Goal: Answer question/provide support: Answer question/provide support

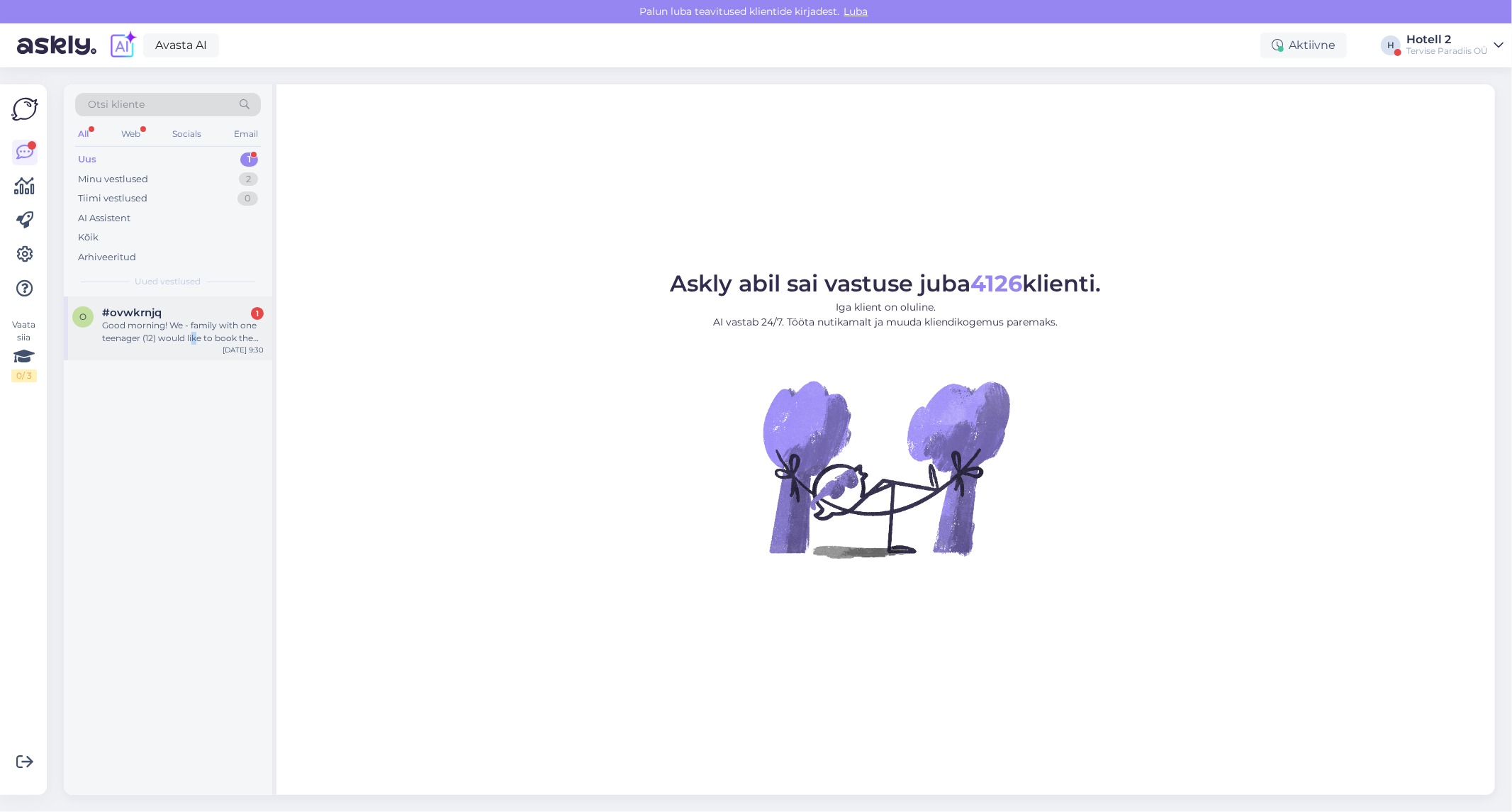
click at [194, 336] on div "Good morning! We - family with one teenager (12) would like to book the stay fo…" at bounding box center [183, 332] width 162 height 26
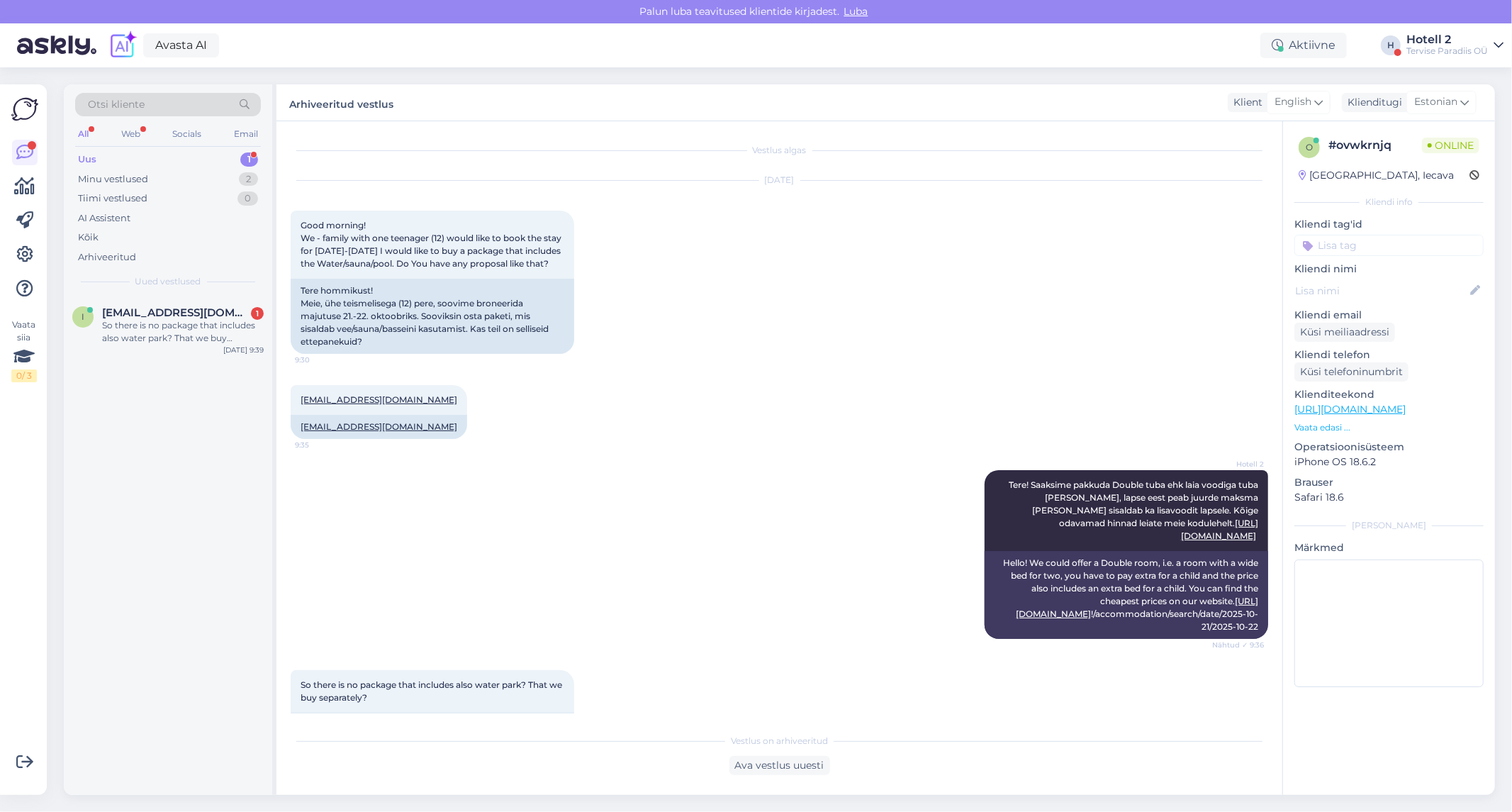
scroll to position [76, 0]
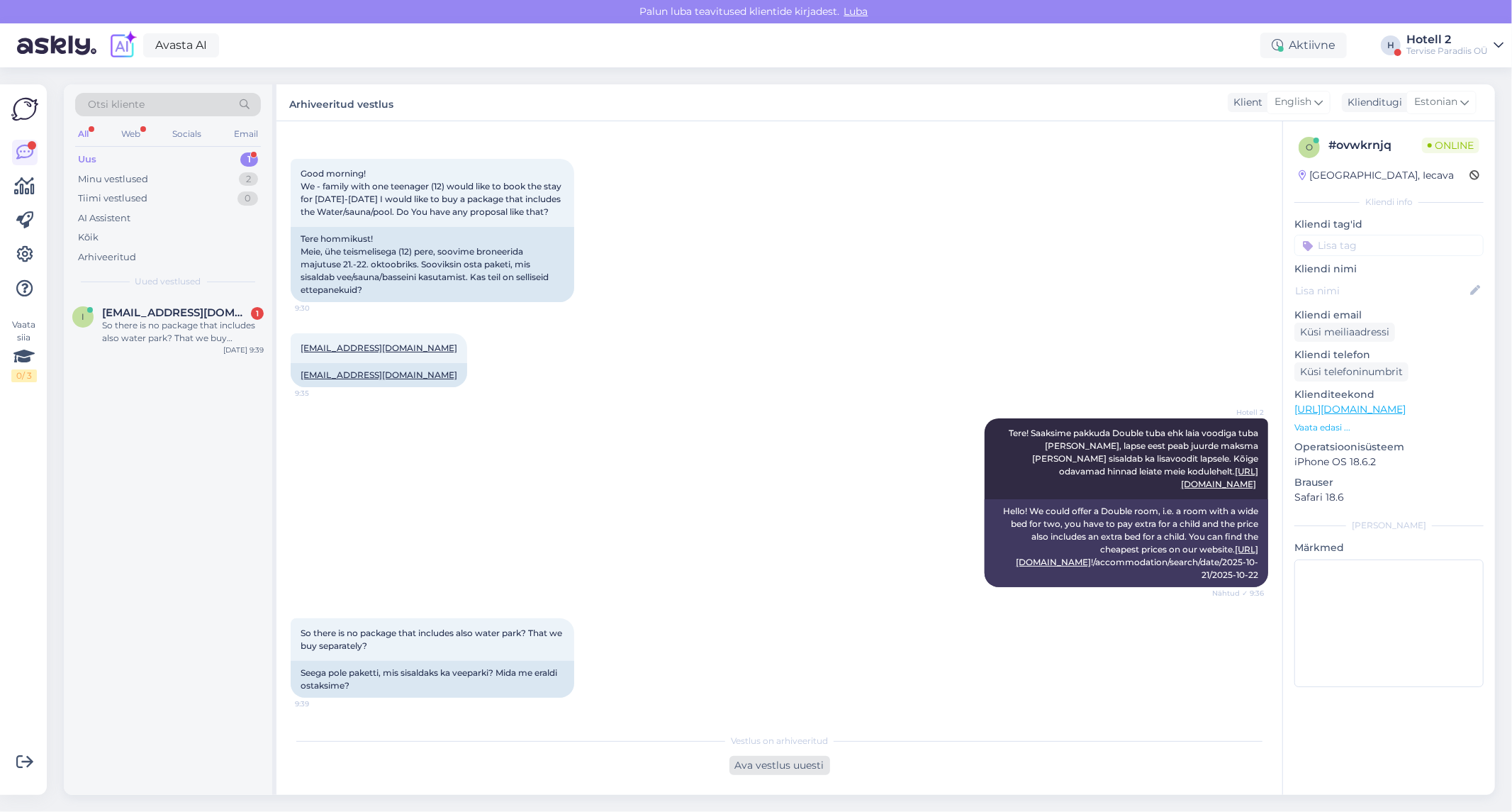
click at [768, 769] on div "Ava vestlus uuesti" at bounding box center [780, 765] width 101 height 19
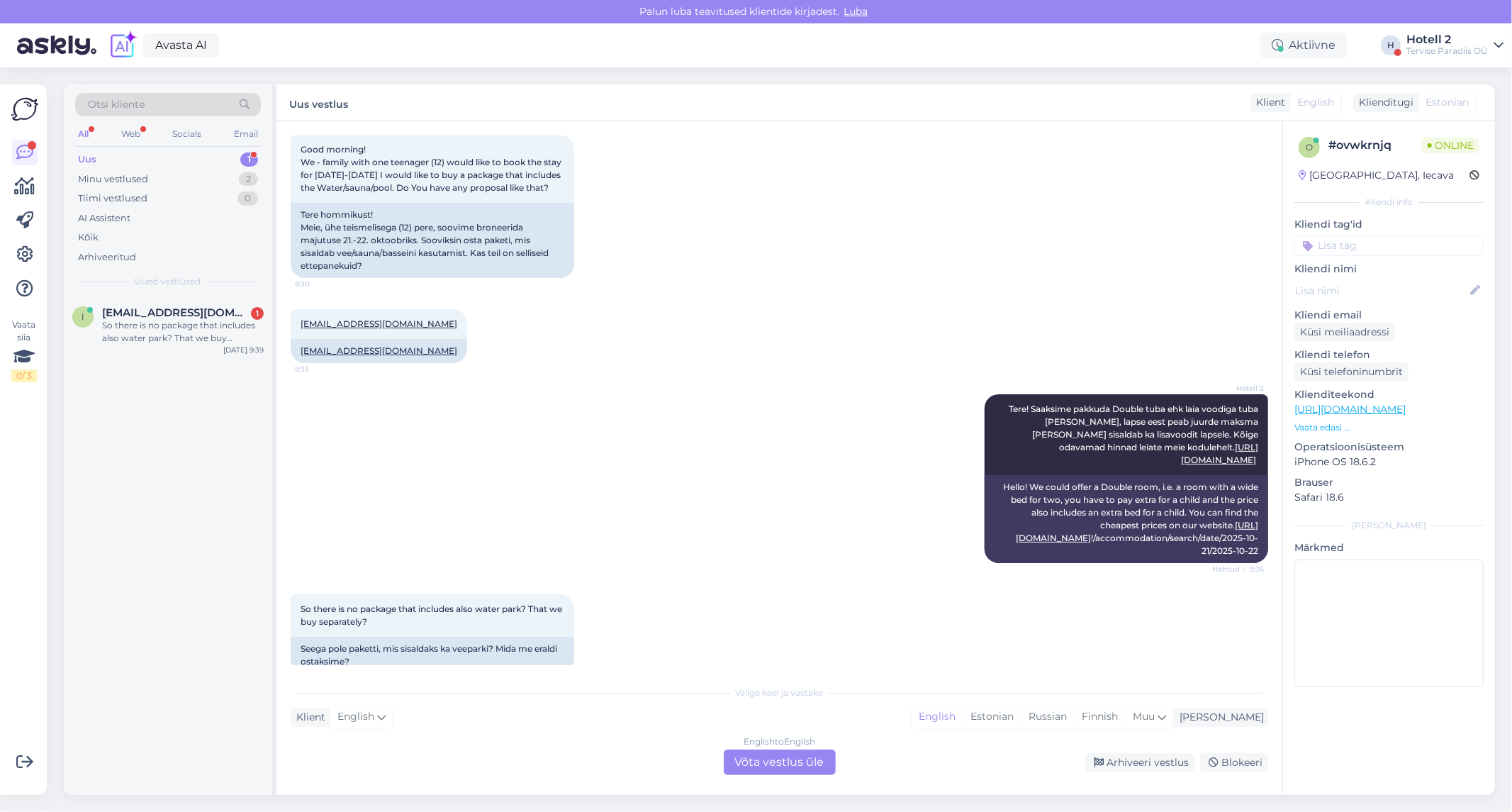
scroll to position [124, 0]
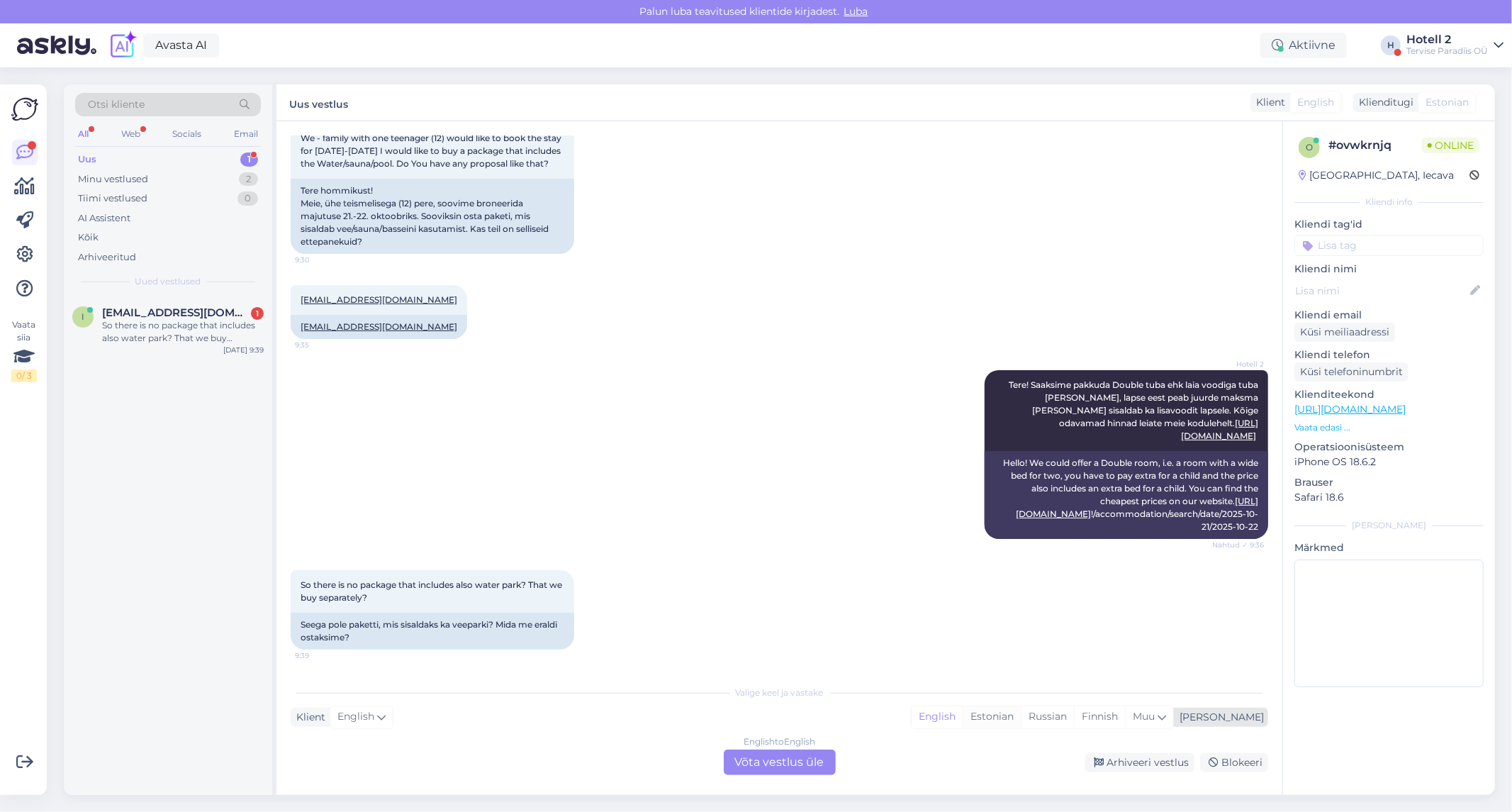
click at [1021, 724] on div "Estonian" at bounding box center [992, 717] width 58 height 21
click at [787, 763] on div "English to Estonian Võta vestlus üle" at bounding box center [780, 762] width 112 height 26
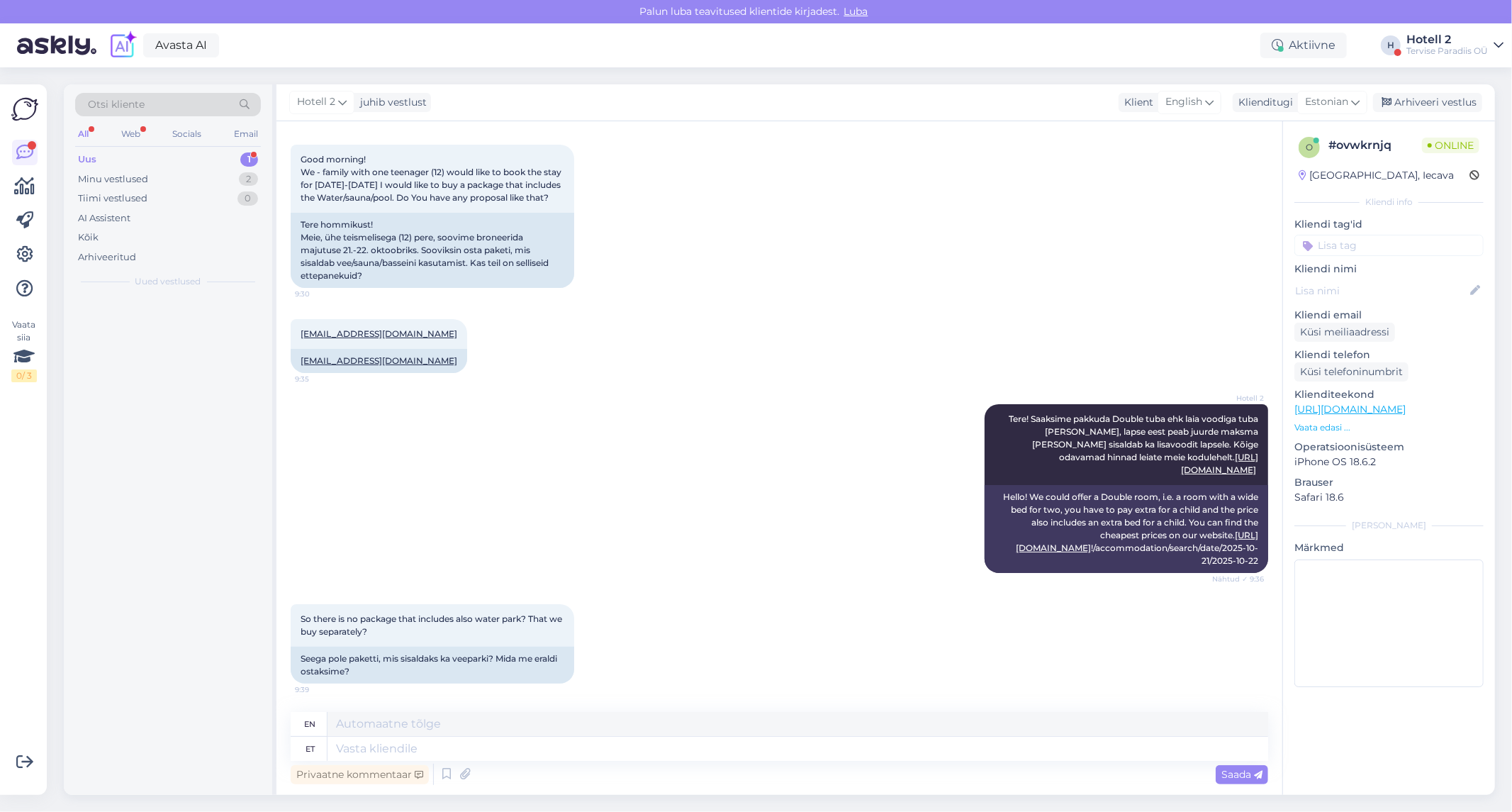
scroll to position [90, 0]
click at [357, 754] on textarea at bounding box center [797, 749] width 941 height 24
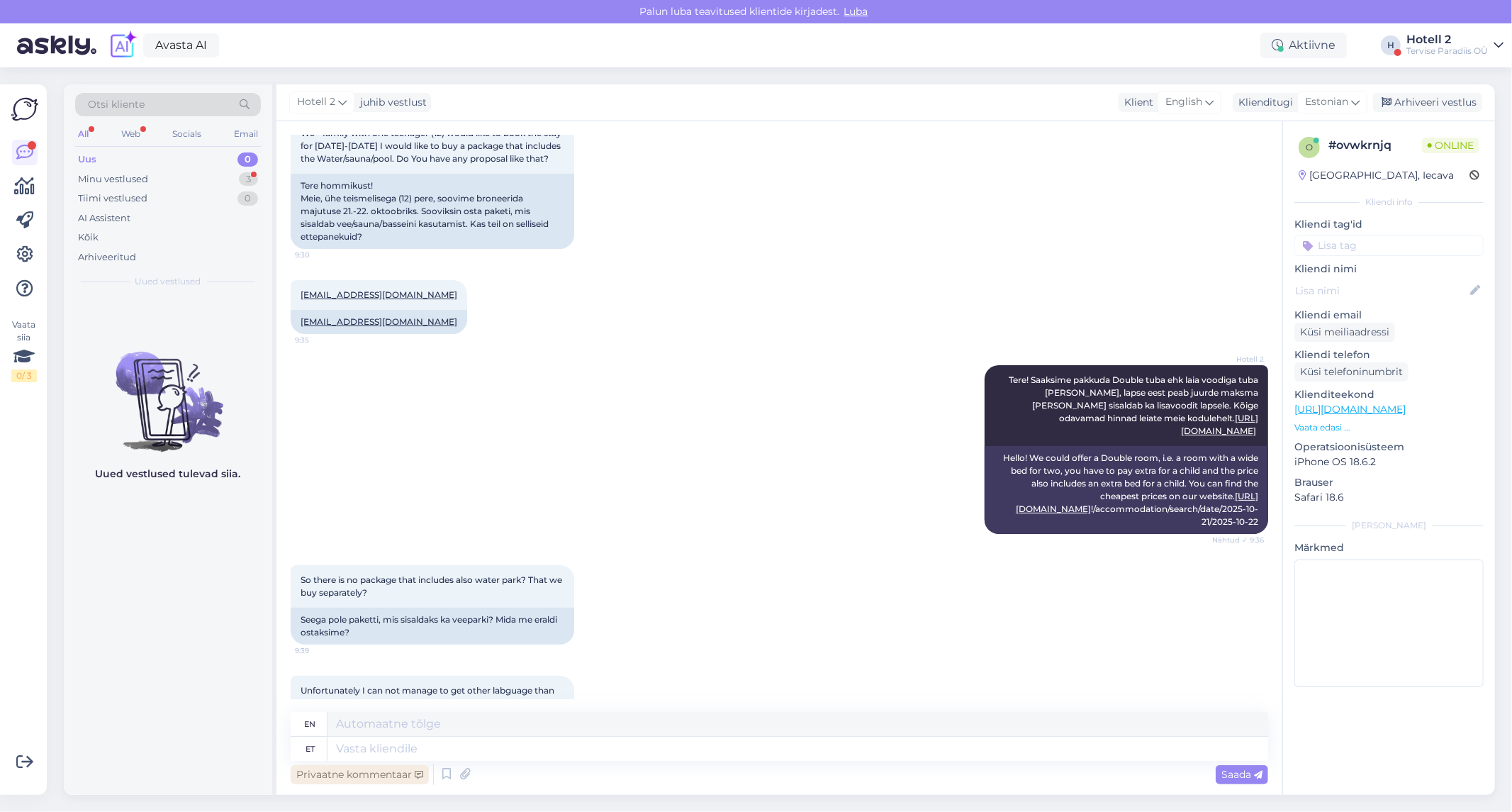
scroll to position [200, 0]
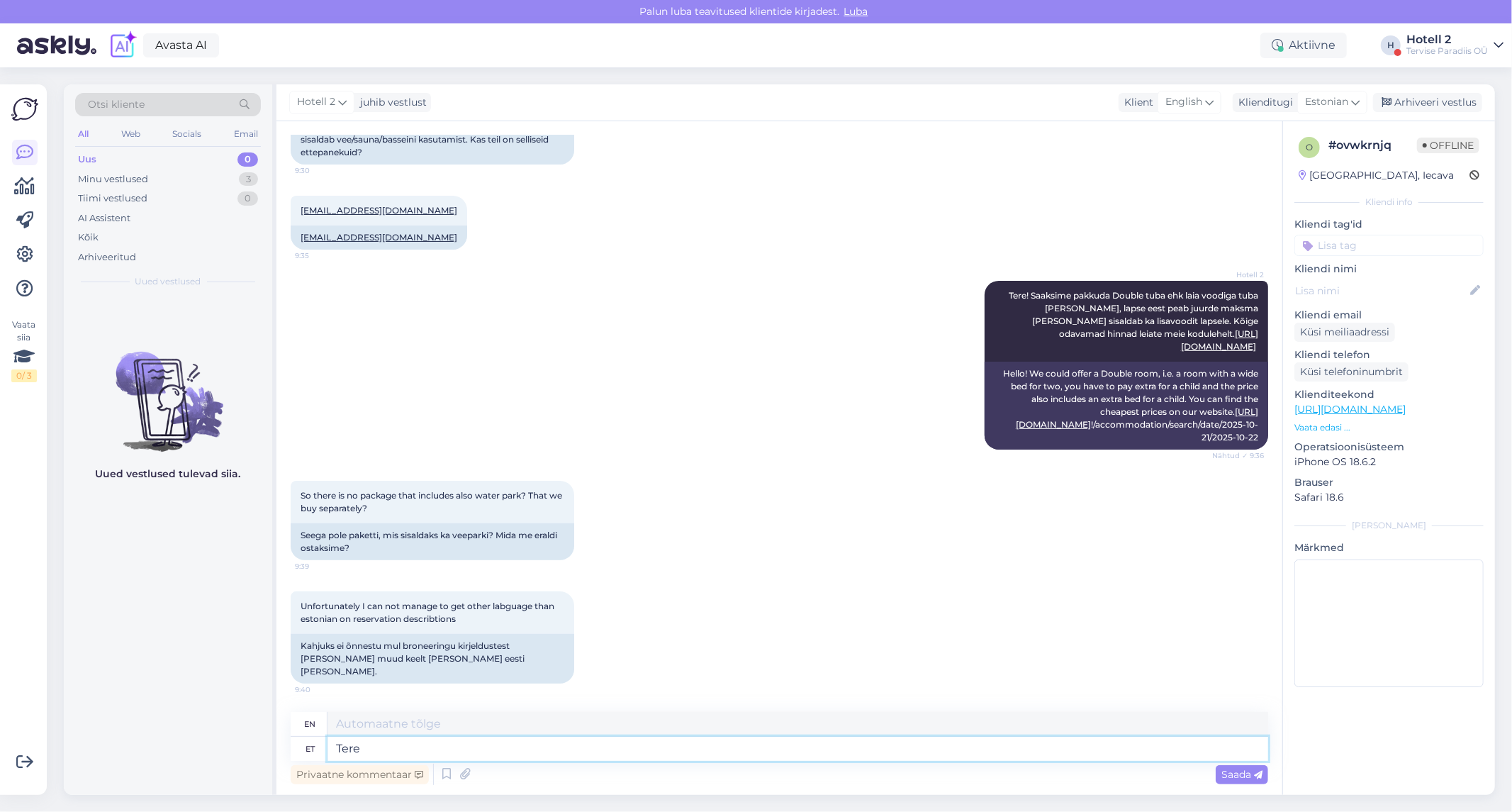
type textarea "Tere!"
type textarea "Hello"
type textarea "Tere!"
type textarea "Hello!"
type textarea "T"
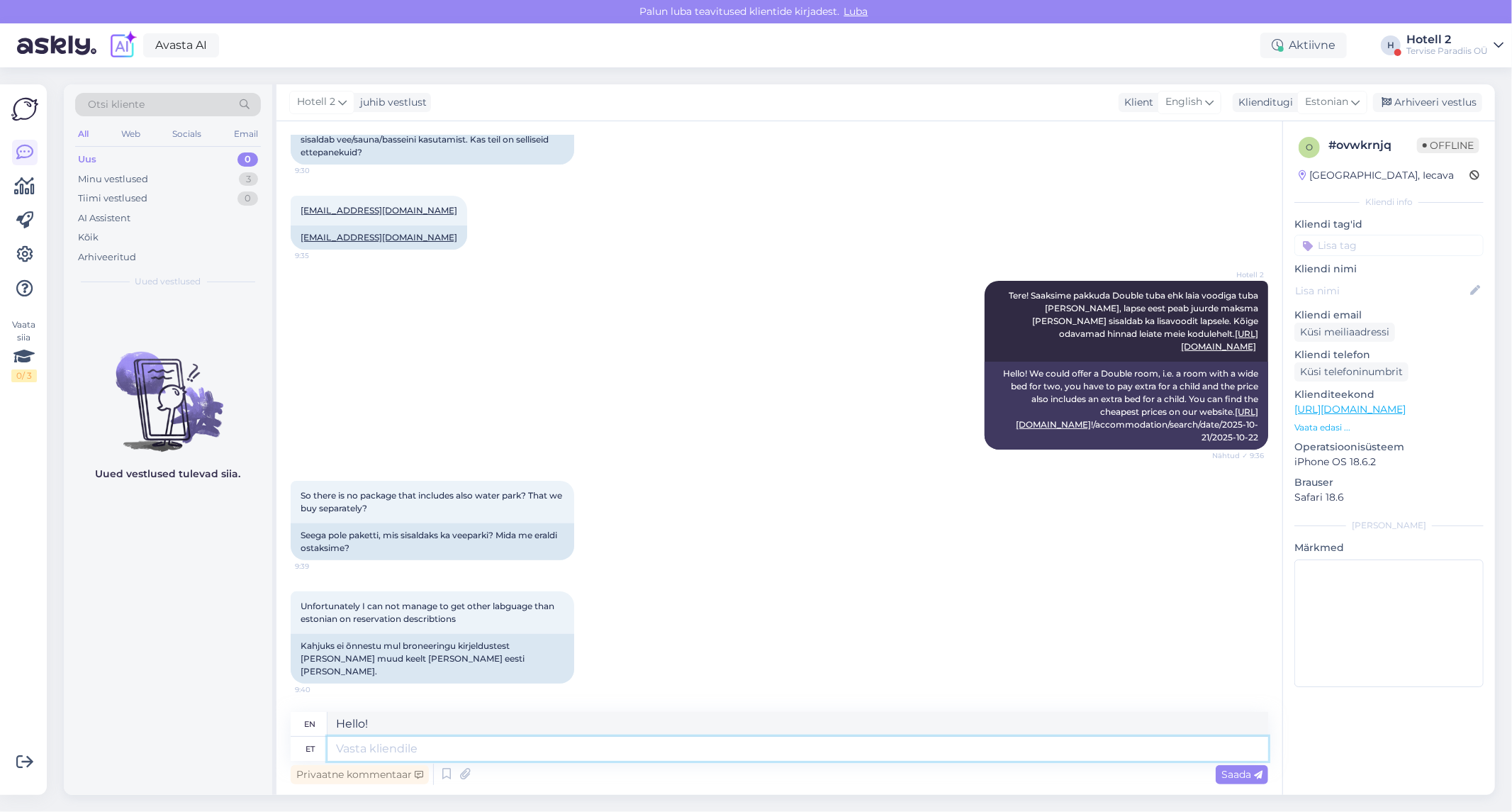
type textarea "v"
type textarea "Veepark"
type textarea "Water park"
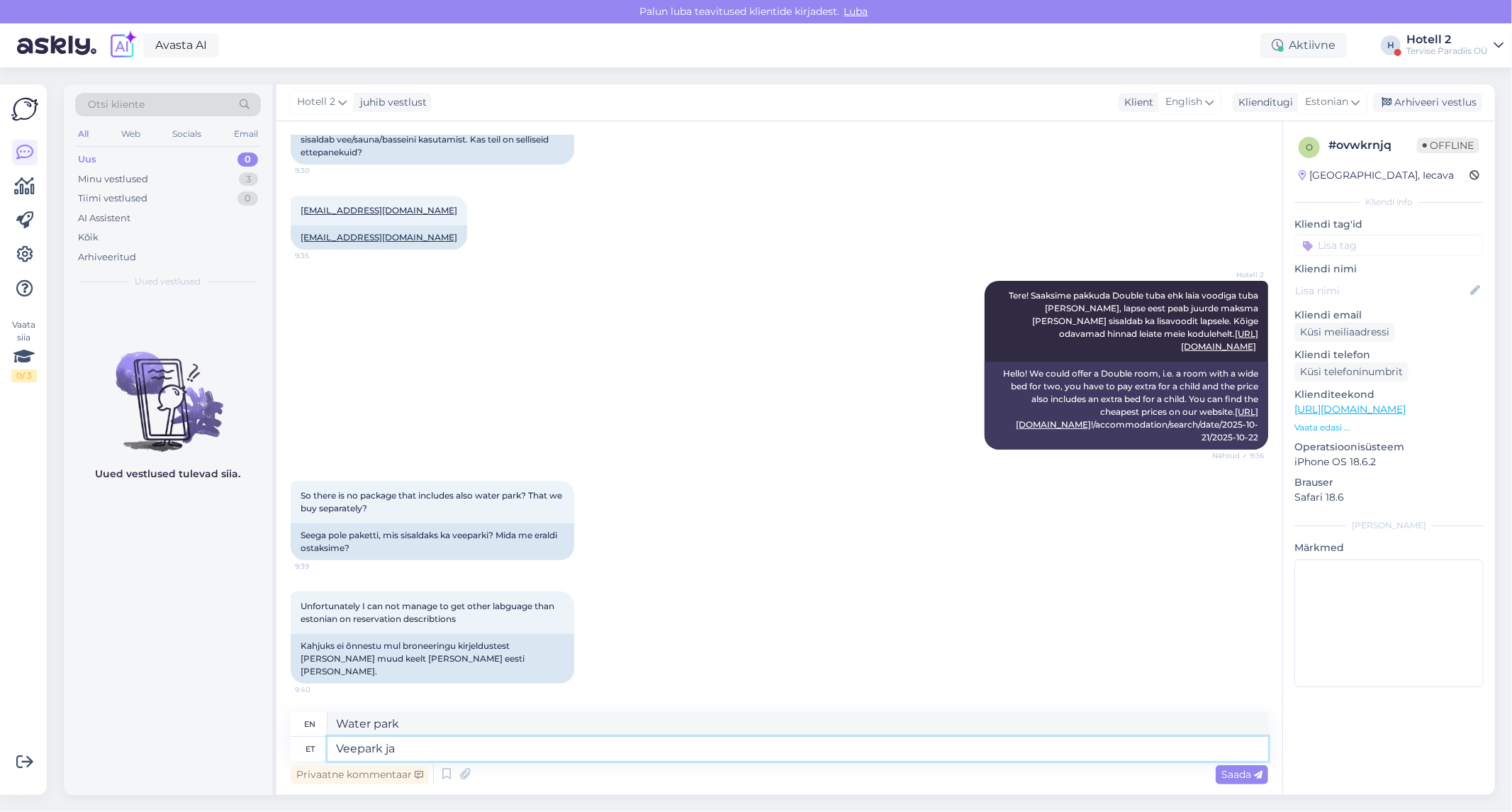
type textarea "Veepark ja s"
type textarea "Water park and"
type textarea "Veepark ja saunad"
type textarea "Water park and saunas"
type textarea "Veepark ja saunad on"
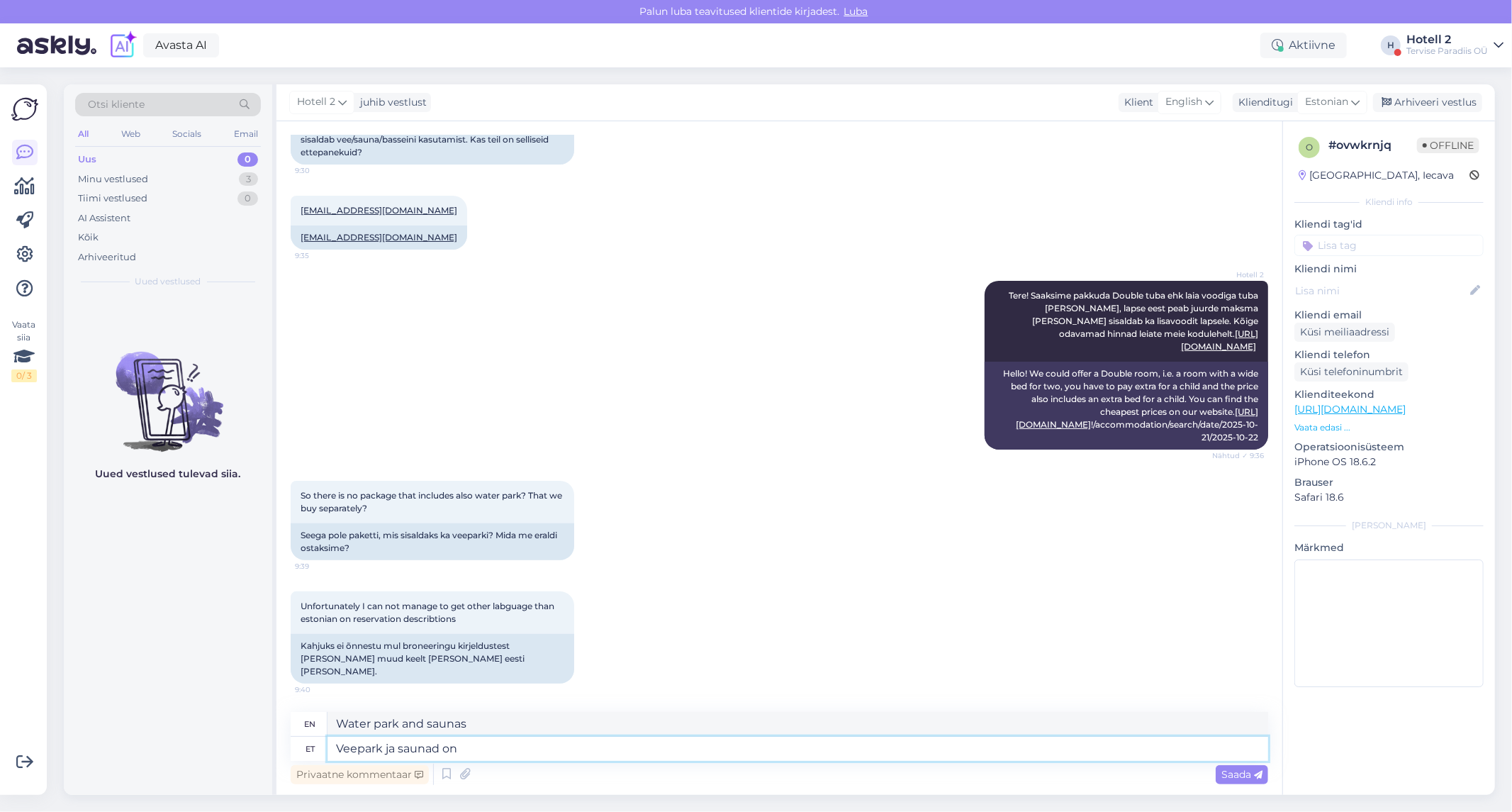
type textarea "The water park and saunas are"
type textarea "Veepark ja saunad on hinna s"
type textarea "The water park and saunas are free."
type textarea "Veepark ja saunad on hinna sees"
type textarea "Water park and saunas are included in the price"
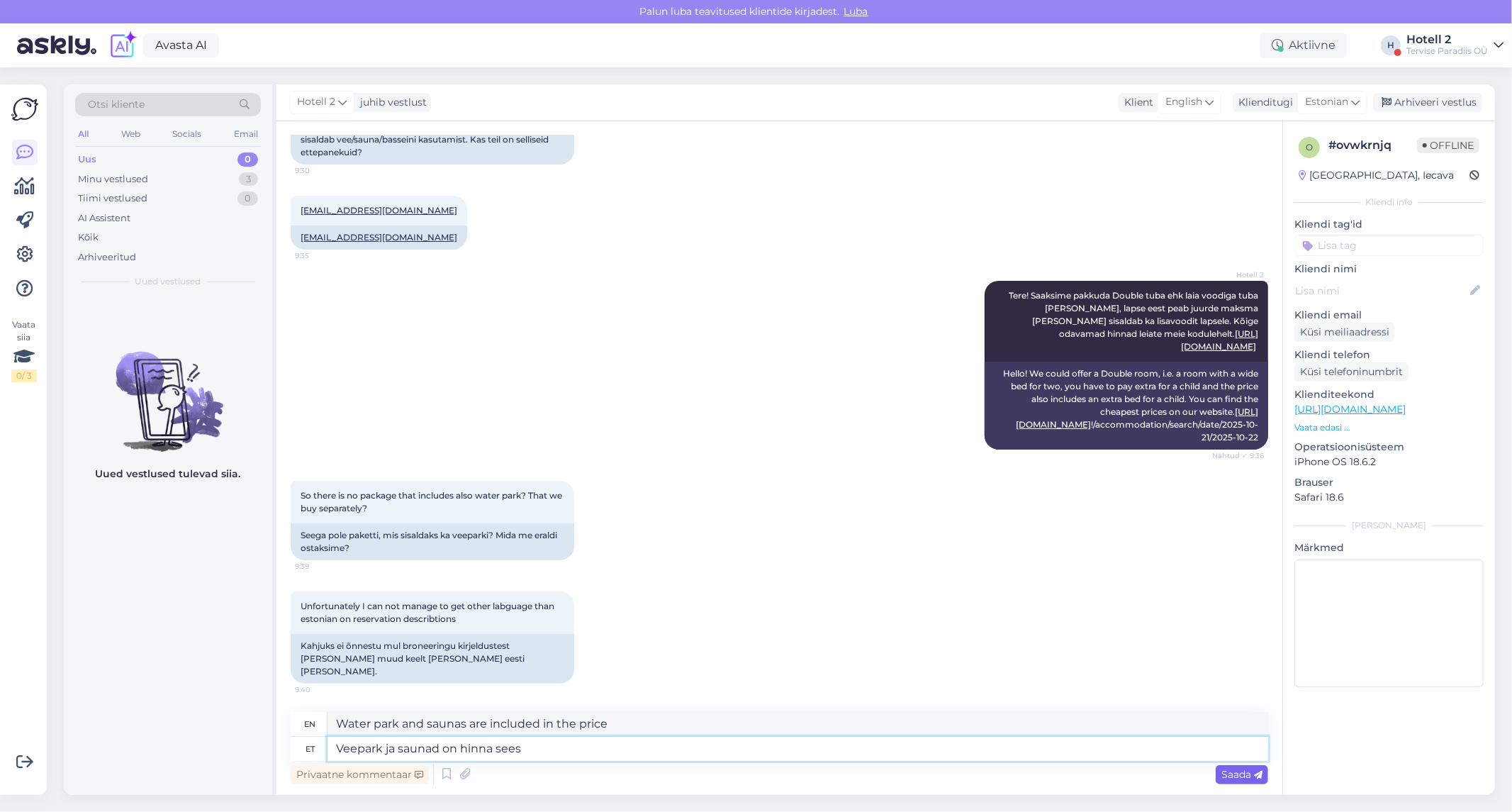
type textarea "Veepark ja saunad on hinna sees"
click at [1257, 781] on div "Saada" at bounding box center [1241, 774] width 53 height 19
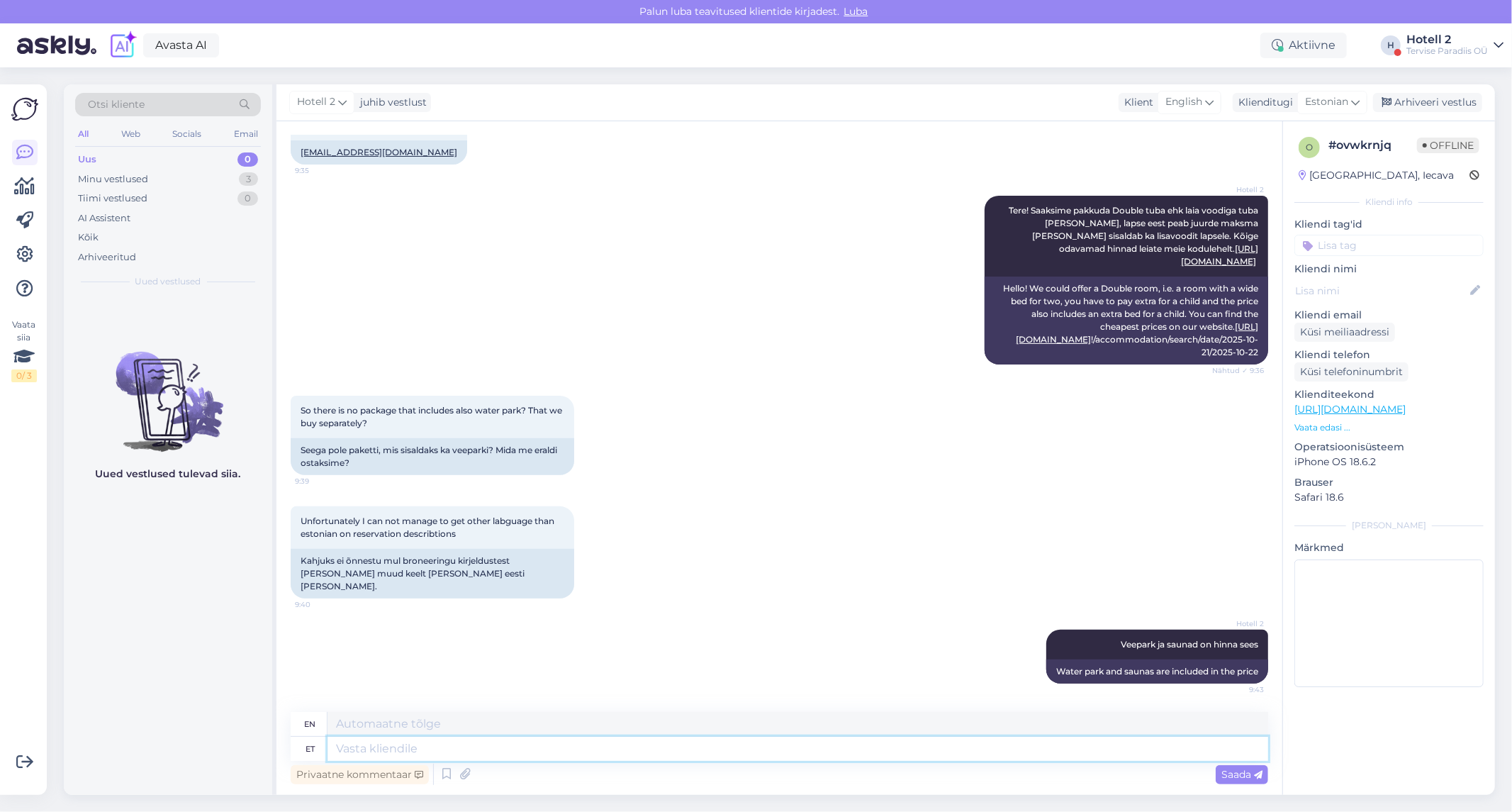
click at [913, 749] on textarea at bounding box center [797, 749] width 941 height 24
type textarea "kui"
type textarea "if"
type textarea "kui broneerite"
type textarea "when you book"
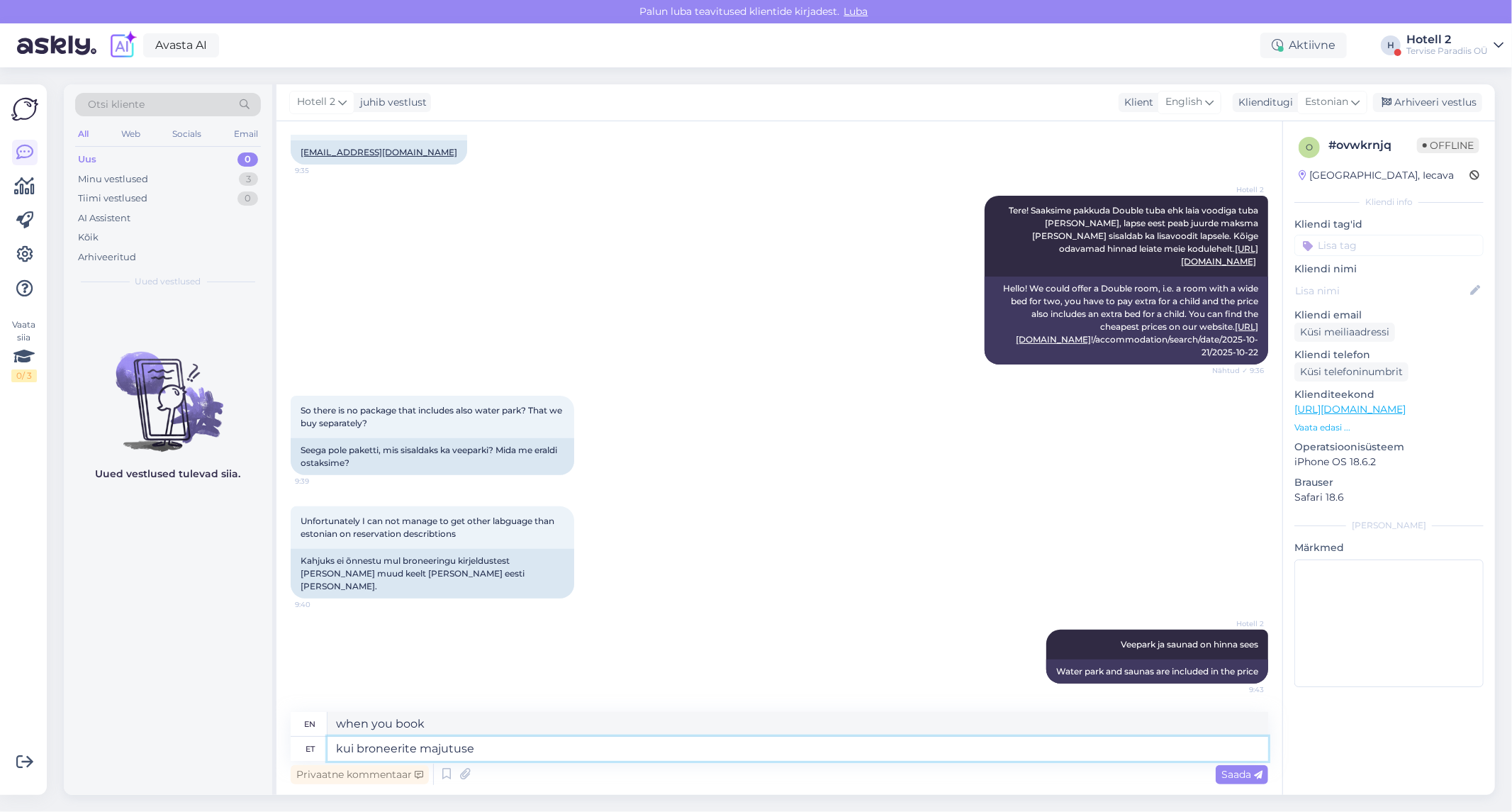
type textarea "kui broneerite majutuse s"
type textarea "when you book accommodation"
type textarea "kui broneerite majutuse saate"
type textarea "when you book accommodation you will receive"
type textarea "kui broneerite majutuse saate hommikusöögi"
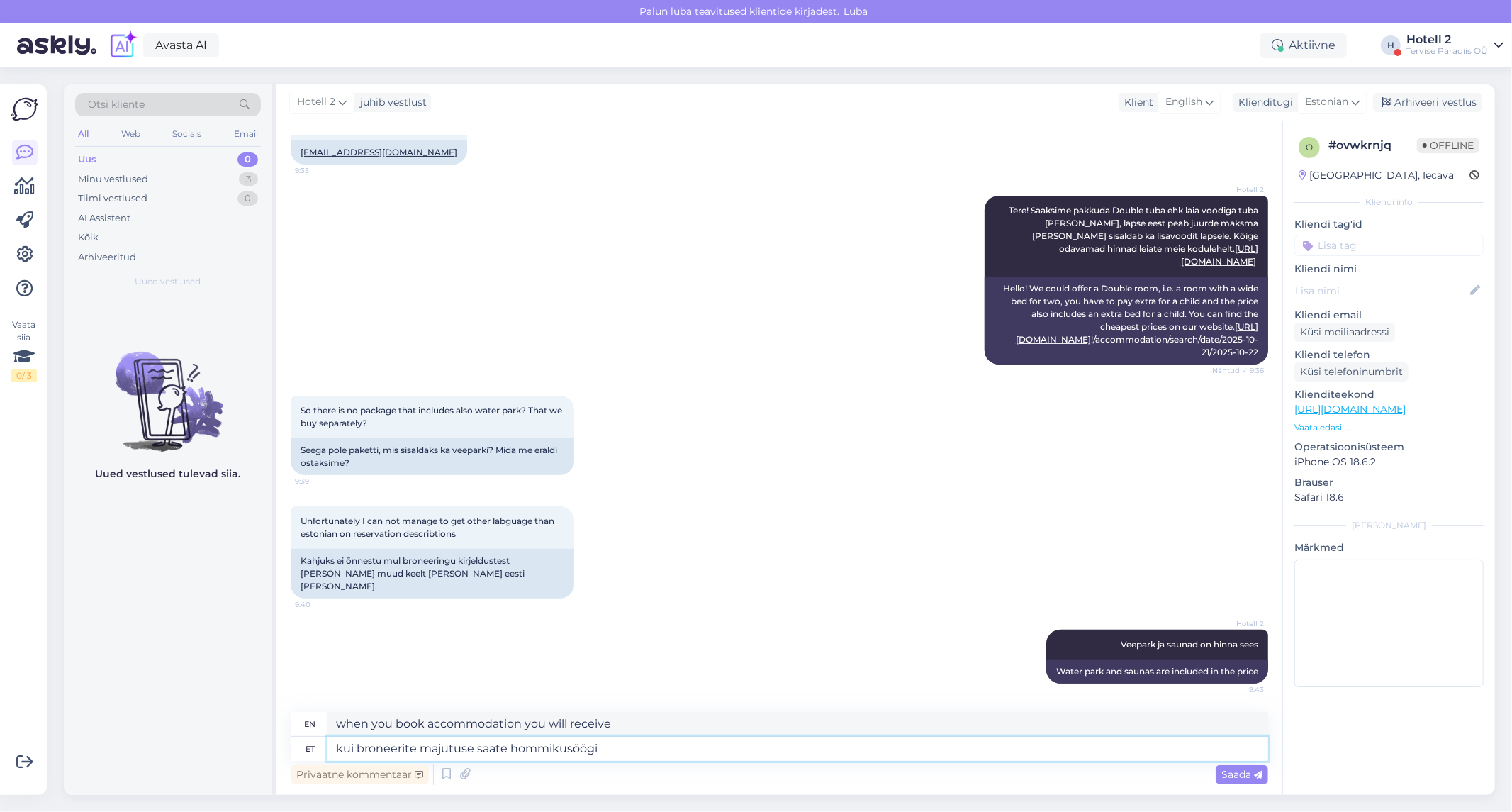
type textarea "If you book accommodation you will receive breakfast."
type textarea "kui broneerite majutuse saate hommikusöögi,"
type textarea "if you book accommodation you will receive breakfast,"
type textarea "kui broneerite majutuse saate hommikusöögi, spa"
type textarea "when you book accommodation you get breakfast, spa"
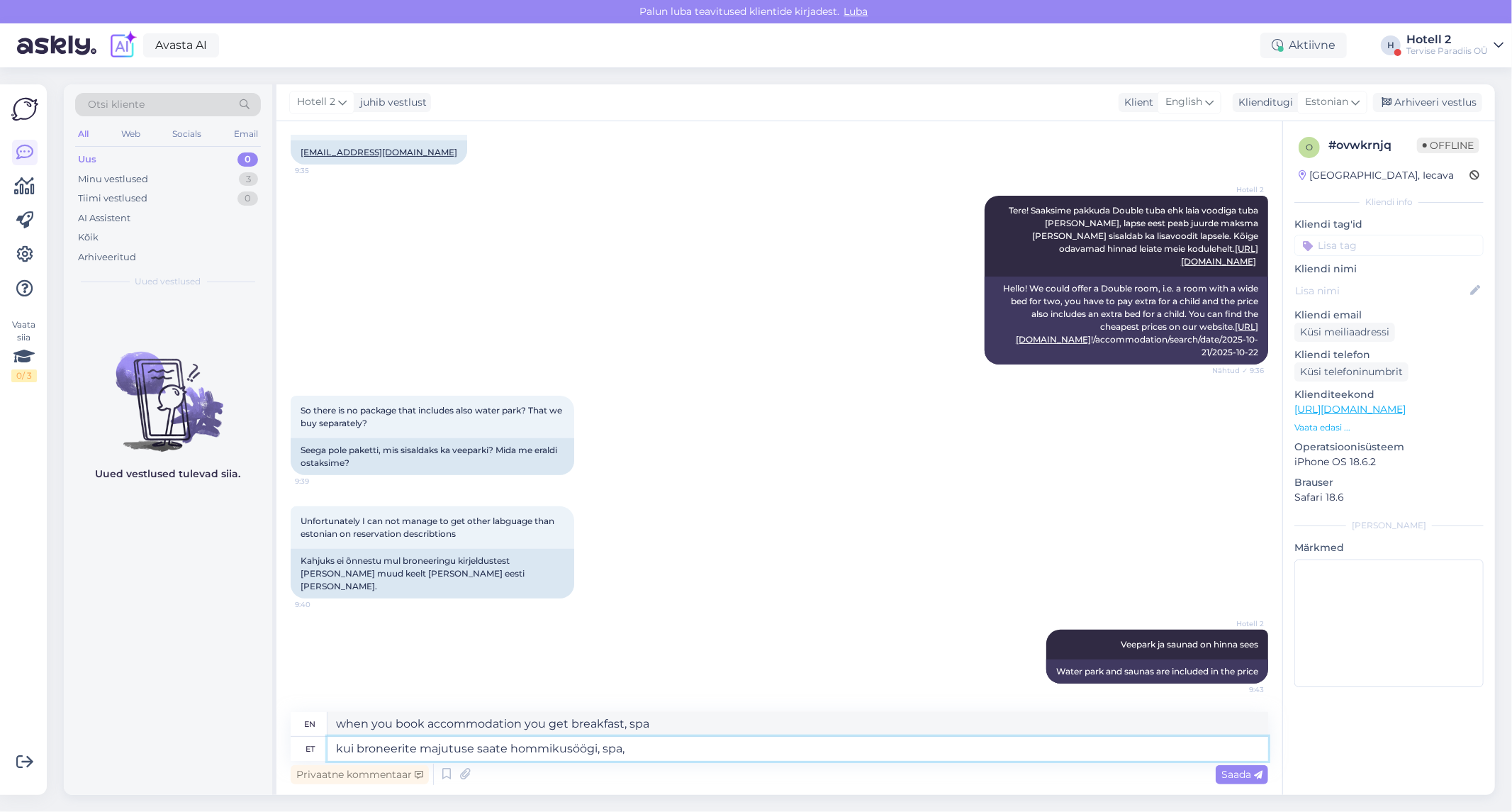
type textarea "kui broneerite majutuse saate hommikusöögi, spa,"
type textarea "when you book accommodation you get breakfast, spa,"
type textarea "kui broneerite majutuse saate hommikusöögi, spa, veepar"
type textarea "when you book accommodation you get breakfast, spa, [GEOGRAPHIC_DATA]"
type textarea "kui broneerite majutuse saate hommikusöögi, spa,"
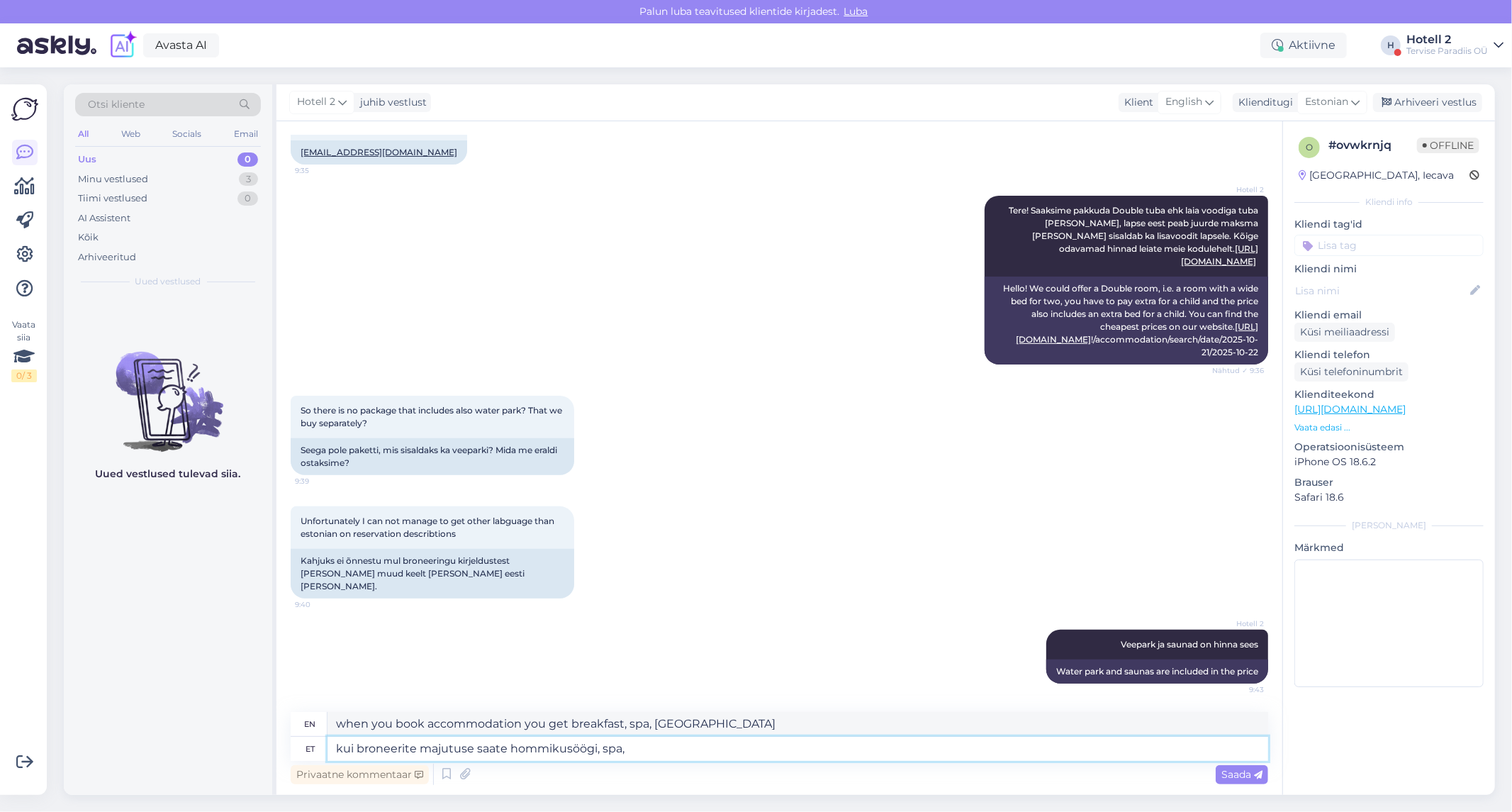
type textarea "when you book accommodation you get breakfast, spa,"
type textarea "kui broneerite majutuse saate hommikusöögi, spa"
type textarea "when you book accommodation you get breakfast, spa"
type textarea "kui broneerite majutuse saate hommikusöögi, spa ja k"
type textarea "when you book accommodation you get breakfast, spa and"
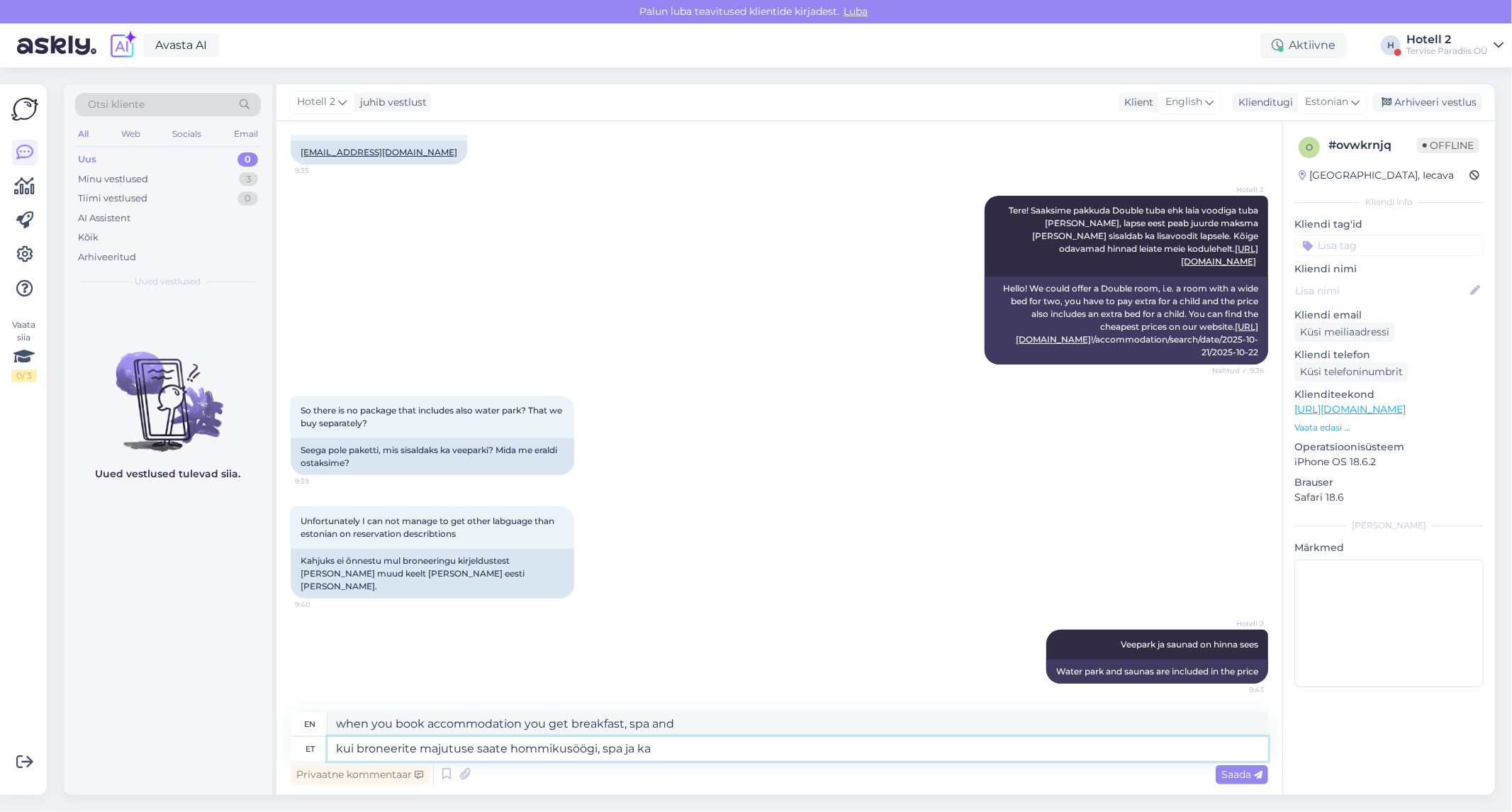
type textarea "kui broneerite majutuse saate hommikusöögi, spa ja ka"
type textarea "if you book accommodation you will receive breakfast, spa and also"
type textarea "kui broneerite majutuse saate hommikusöögi, spa ja ka võimaluse"
type textarea "when you book accommodation you get breakfast, spa and also the opportunity"
type textarea "kui broneerite majutuse saate hommikusöögi, spa ja ka"
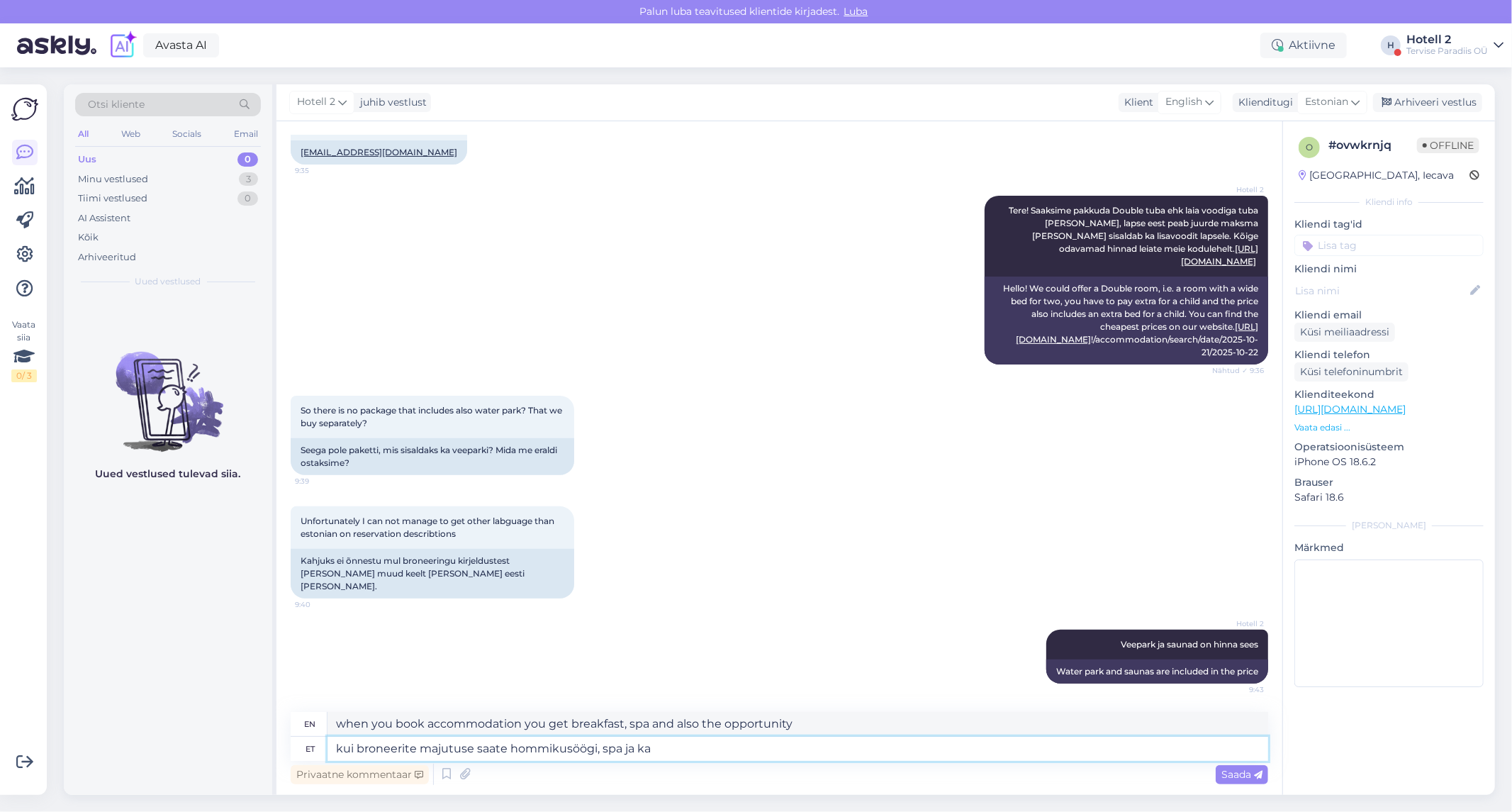
type textarea "if you book accommodation you will receive breakfast, spa and also"
type textarea "kui broneerite majutuse saate hommikusöögi, spa ja ka lasutada ve"
type textarea "If you book accommodation you will get breakfast, spa and also a massage."
type textarea "kui broneerite majutuse saate hommikusöögi, spa ja ka lasutada veeparki"
type textarea "If you book accommodation you will get breakfast, spa and also a pass to the wa…"
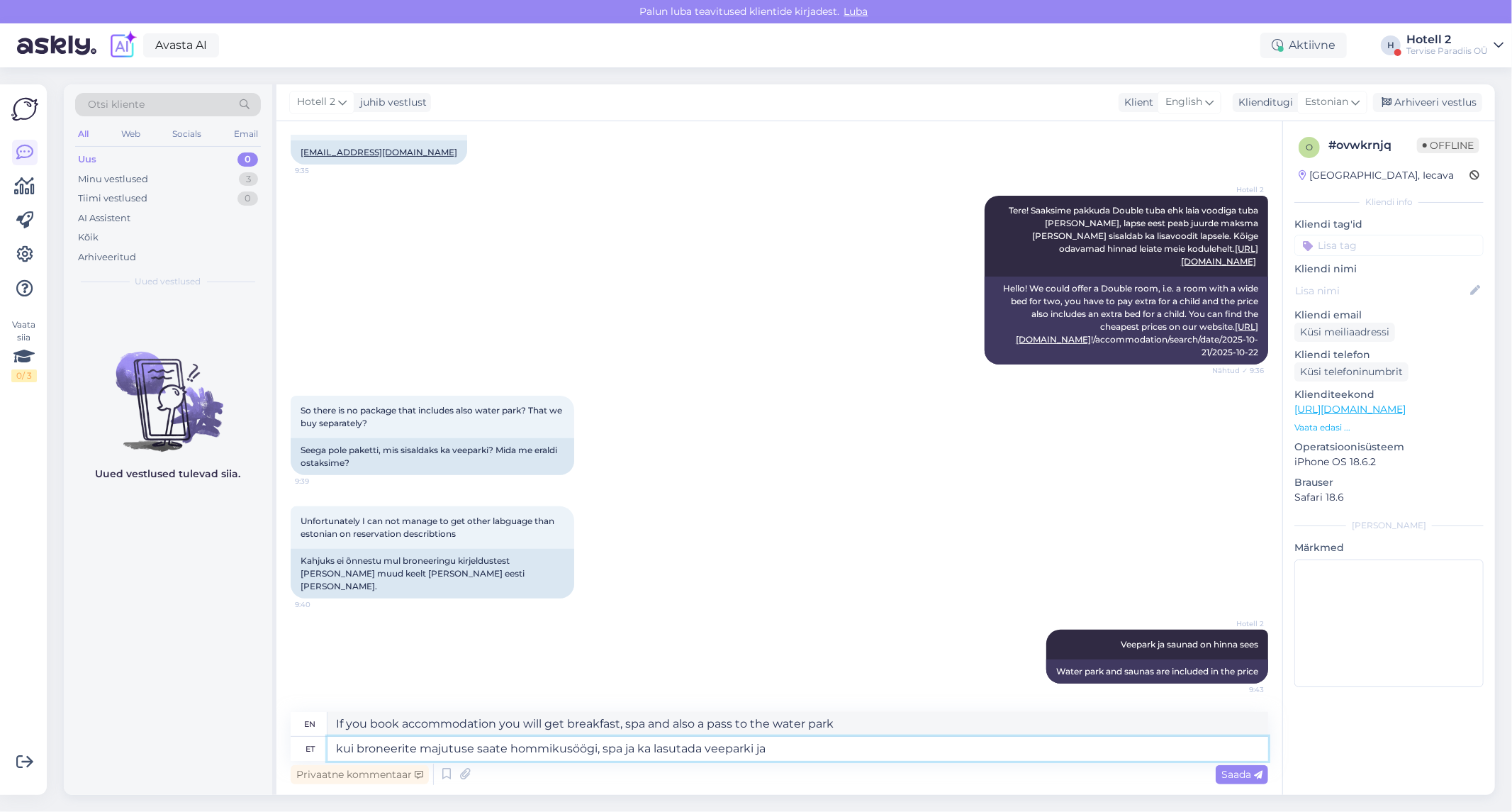
type textarea "kui broneerite majutuse saate hommikusöögi, spa ja ka lasutada veeparki ja s"
type textarea "if you book accommodation you get breakfast, spa and also a pass to the water p…"
type textarea "kui broneerite majutuse saate hommikusöögi, spa ja ka lasutada veeparki ja saun…"
type textarea "If you book accommodation you will receive breakfast, spa and also access to th…"
type textarea "kui broneerite majutuse saate hommikusöögi, spa ja ka lasutada veeparki ja saun…"
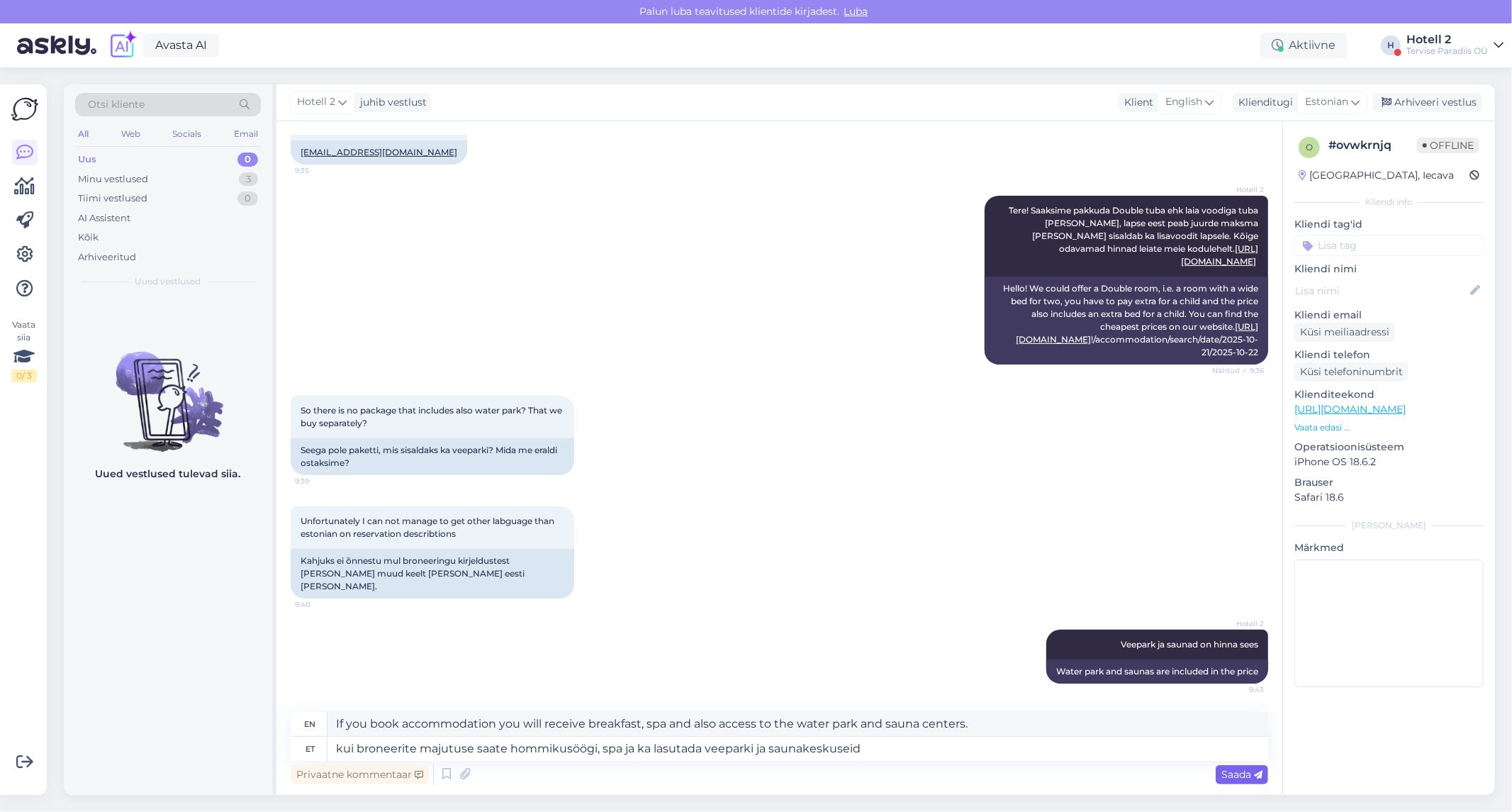
click at [1235, 776] on span "Saada" at bounding box center [1241, 774] width 41 height 13
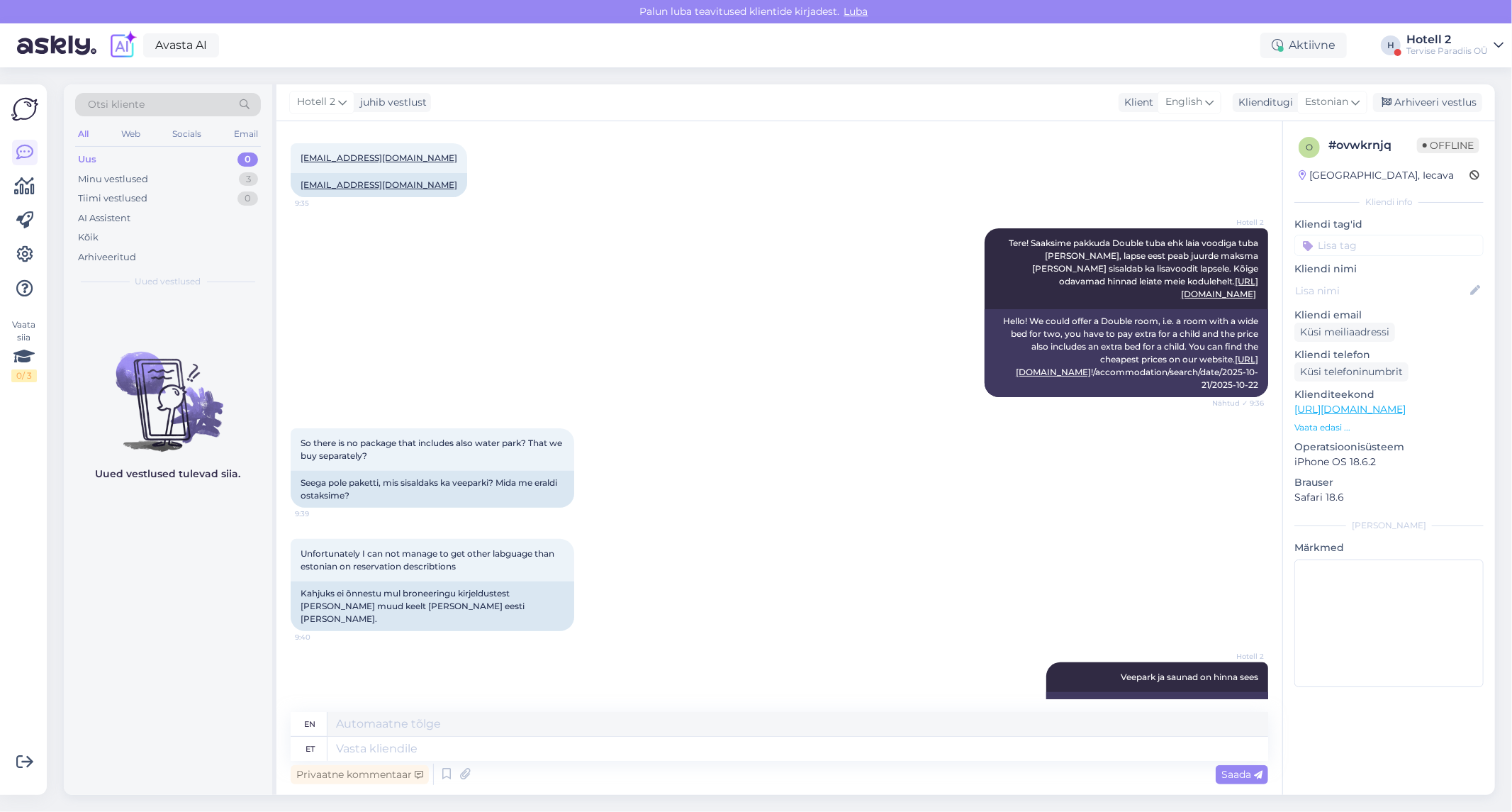
scroll to position [239, 0]
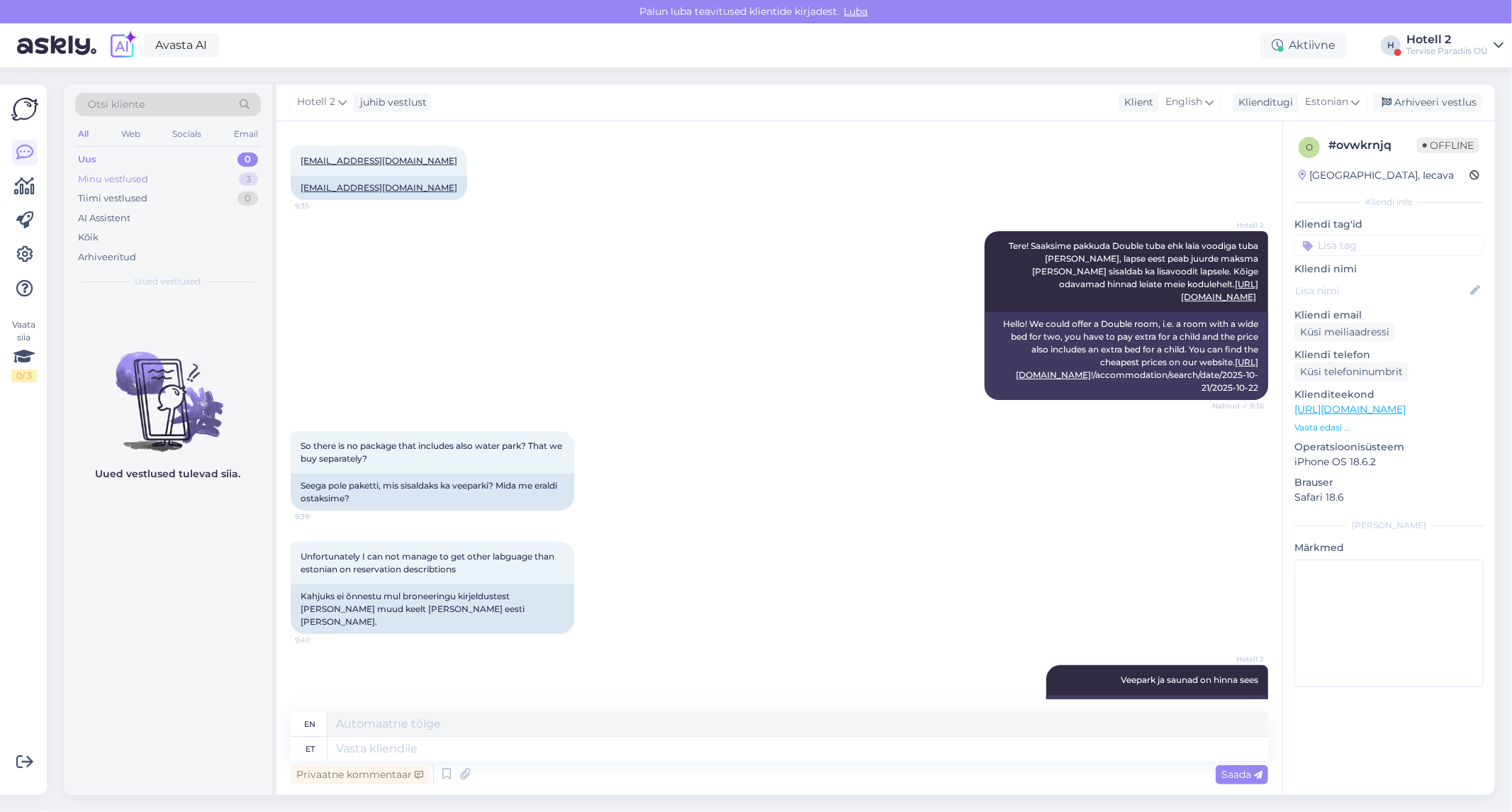
click at [148, 175] on div "Minu vestlused 3" at bounding box center [168, 180] width 185 height 20
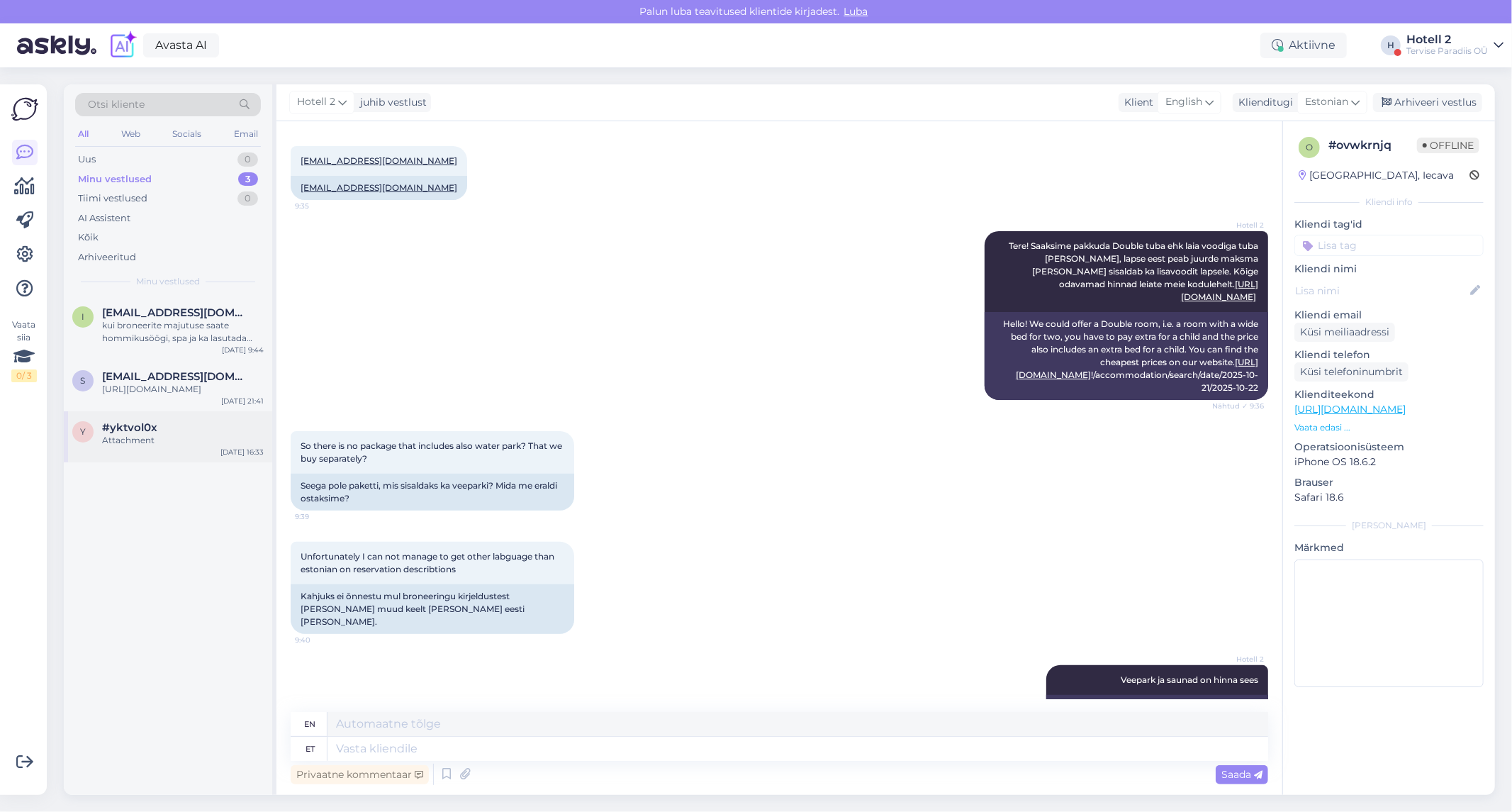
click at [167, 434] on div "#yktvol0x" at bounding box center [183, 427] width 162 height 13
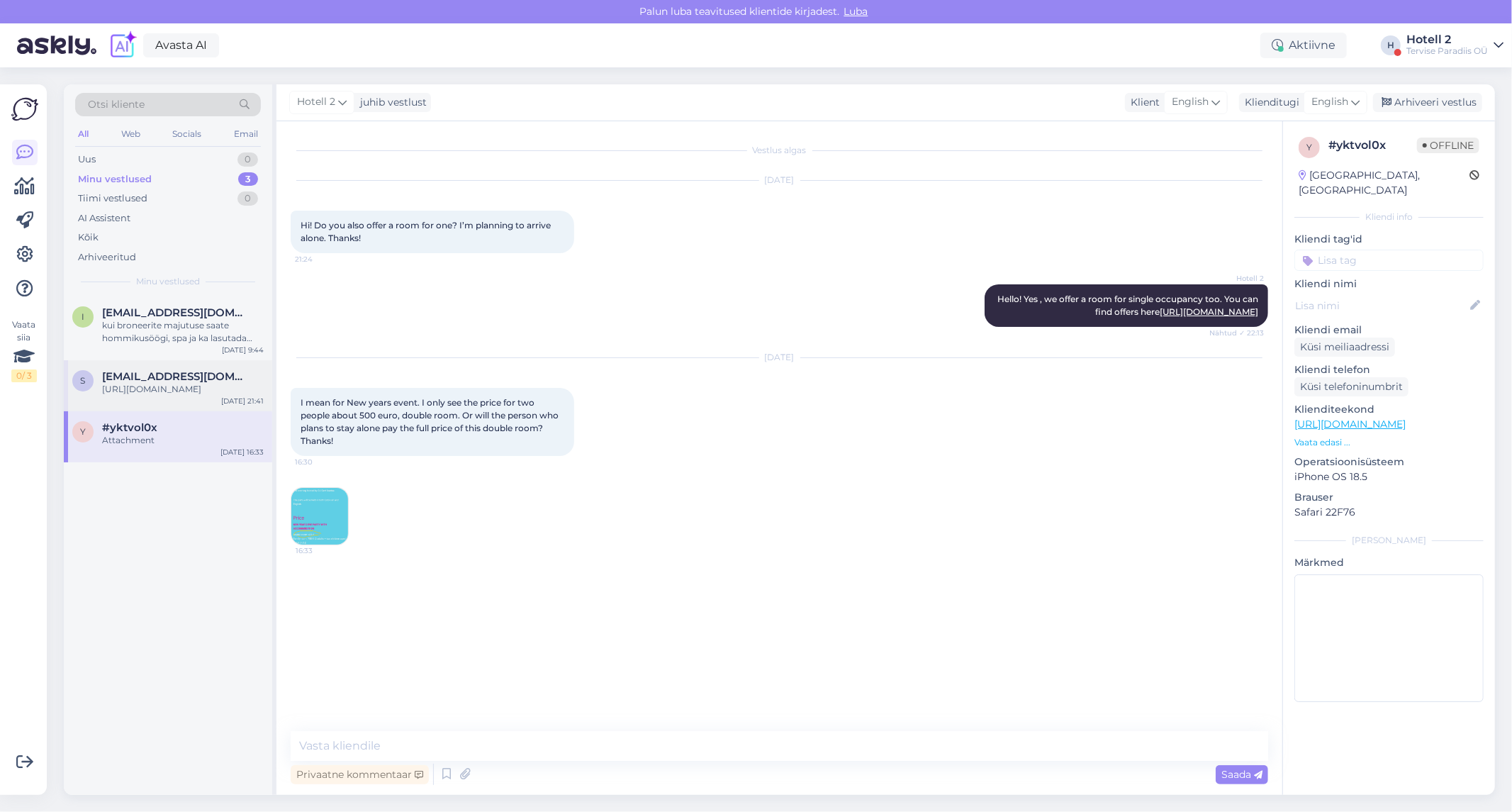
click at [164, 411] on div "s [EMAIL_ADDRESS][DOMAIN_NAME] [URL][DOMAIN_NAME] [DATE] 21:41" at bounding box center [168, 385] width 209 height 51
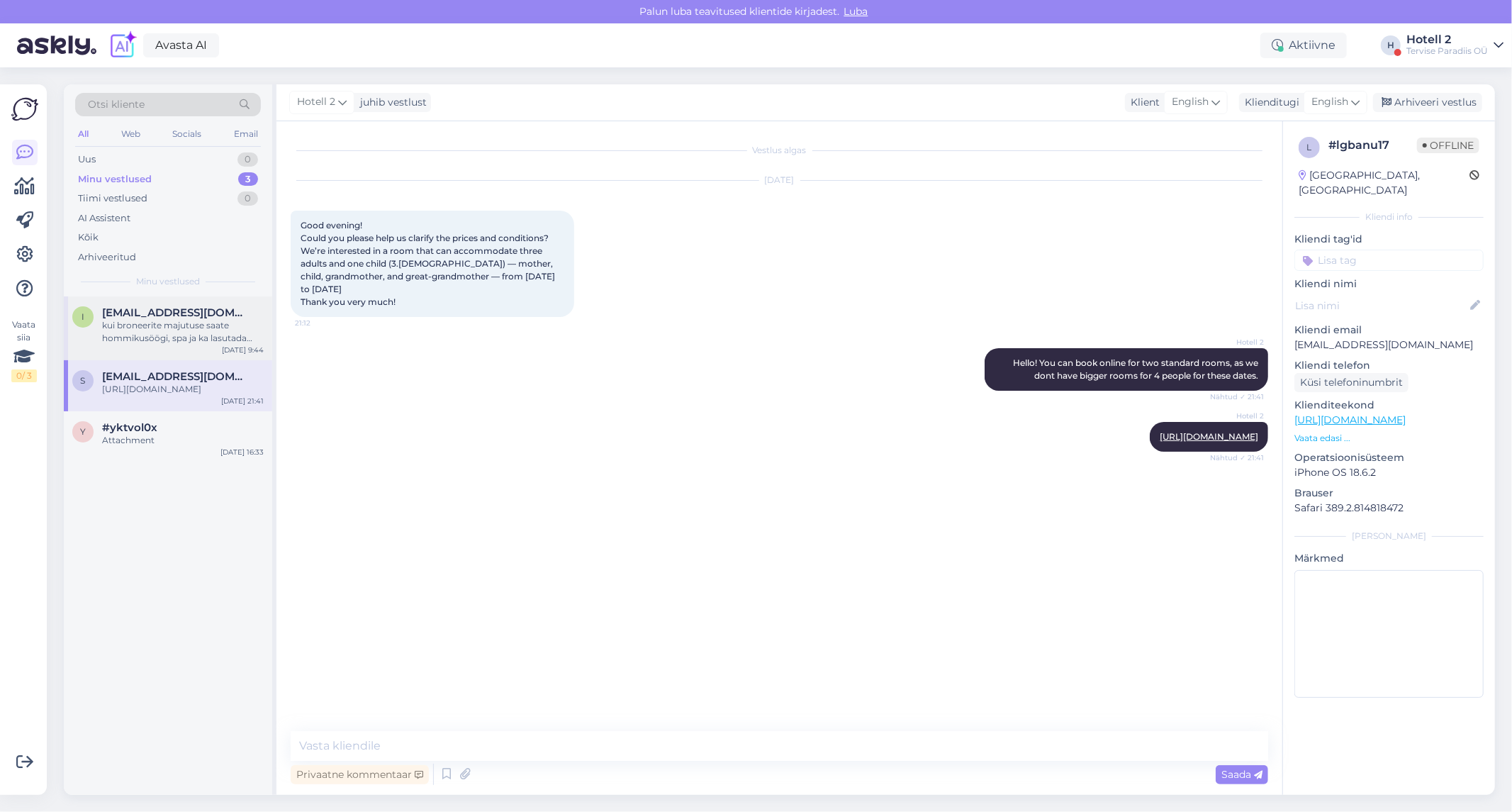
click at [201, 322] on div "kui broneerite majutuse saate hommikusöögi, spa ja ka lasutada veeparki ja saun…" at bounding box center [183, 332] width 162 height 26
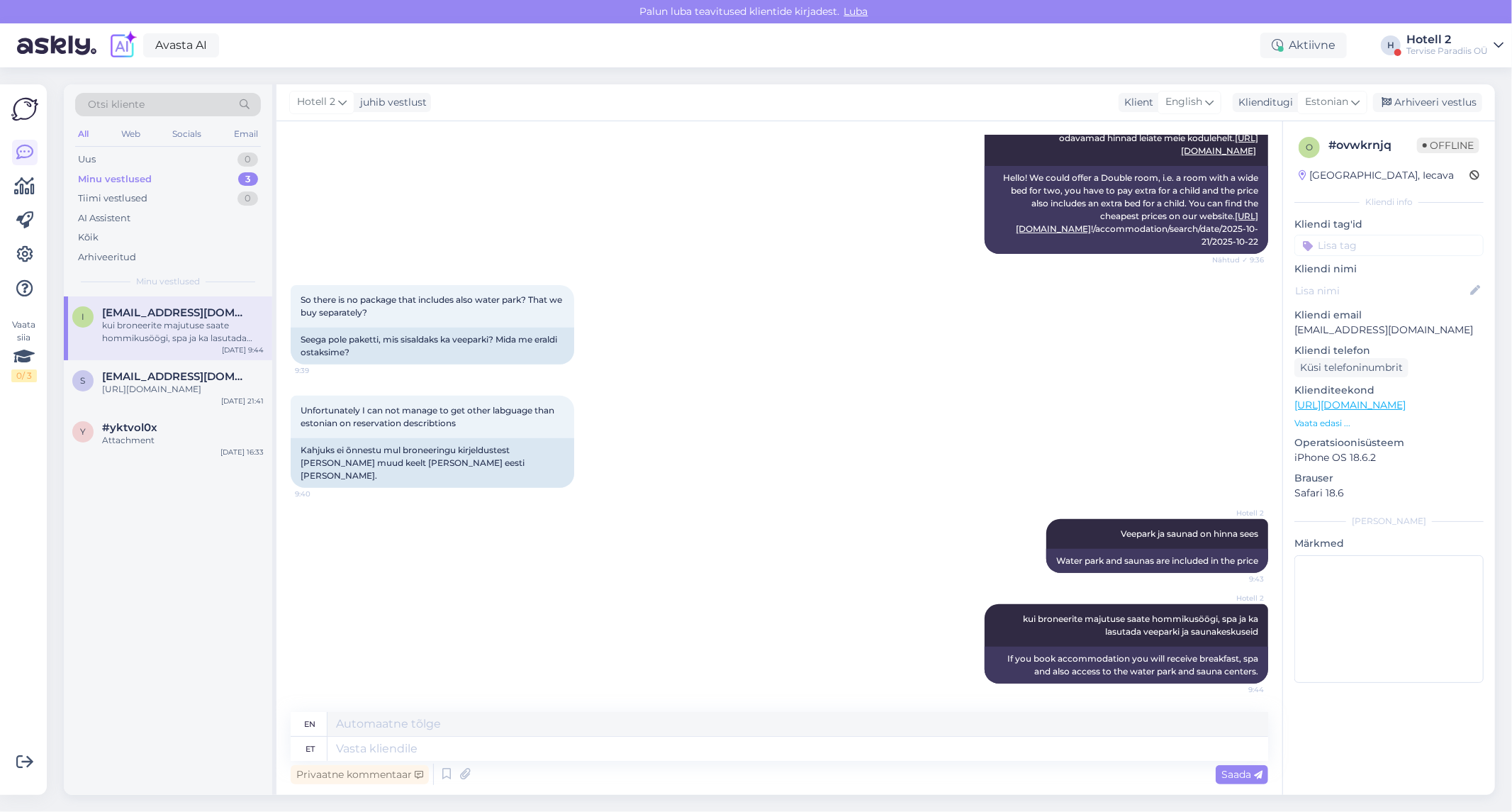
scroll to position [396, 0]
click at [1435, 100] on div "Arhiveeri vestlus" at bounding box center [1428, 102] width 109 height 19
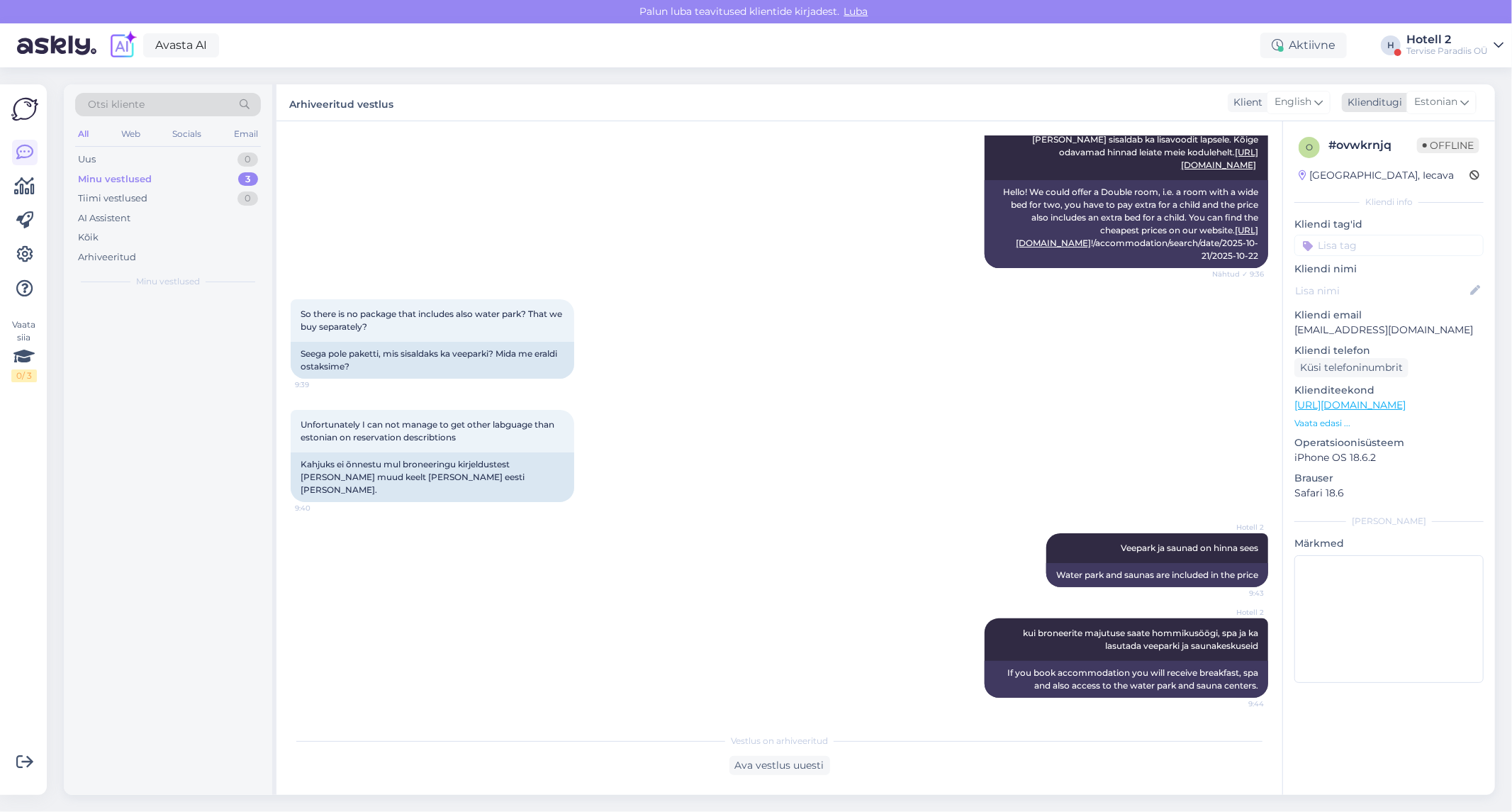
scroll to position [383, 0]
click at [185, 313] on span "[EMAIL_ADDRESS][DOMAIN_NAME]" at bounding box center [175, 312] width 148 height 13
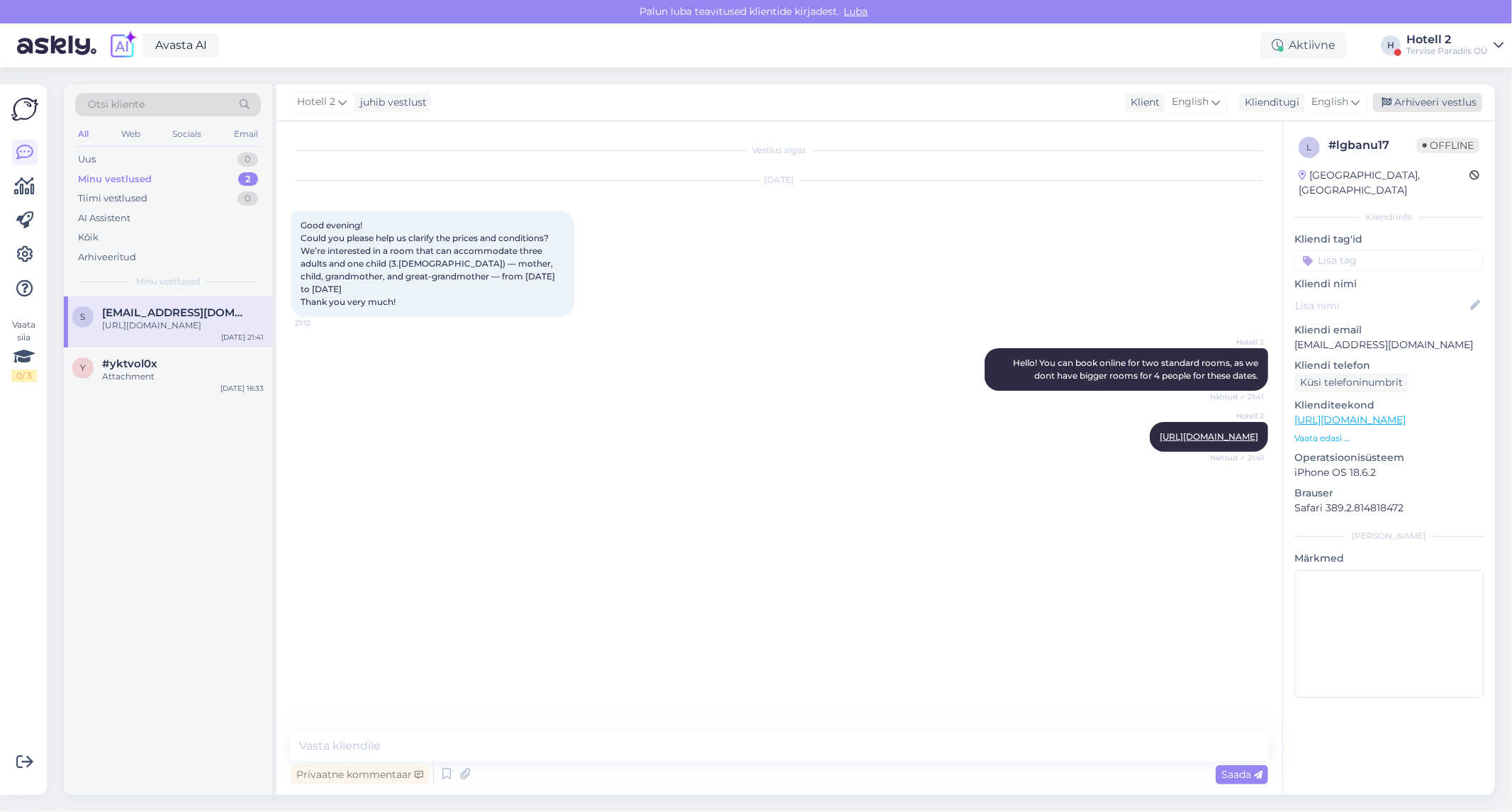
click at [1441, 99] on div "Arhiveeri vestlus" at bounding box center [1428, 102] width 109 height 19
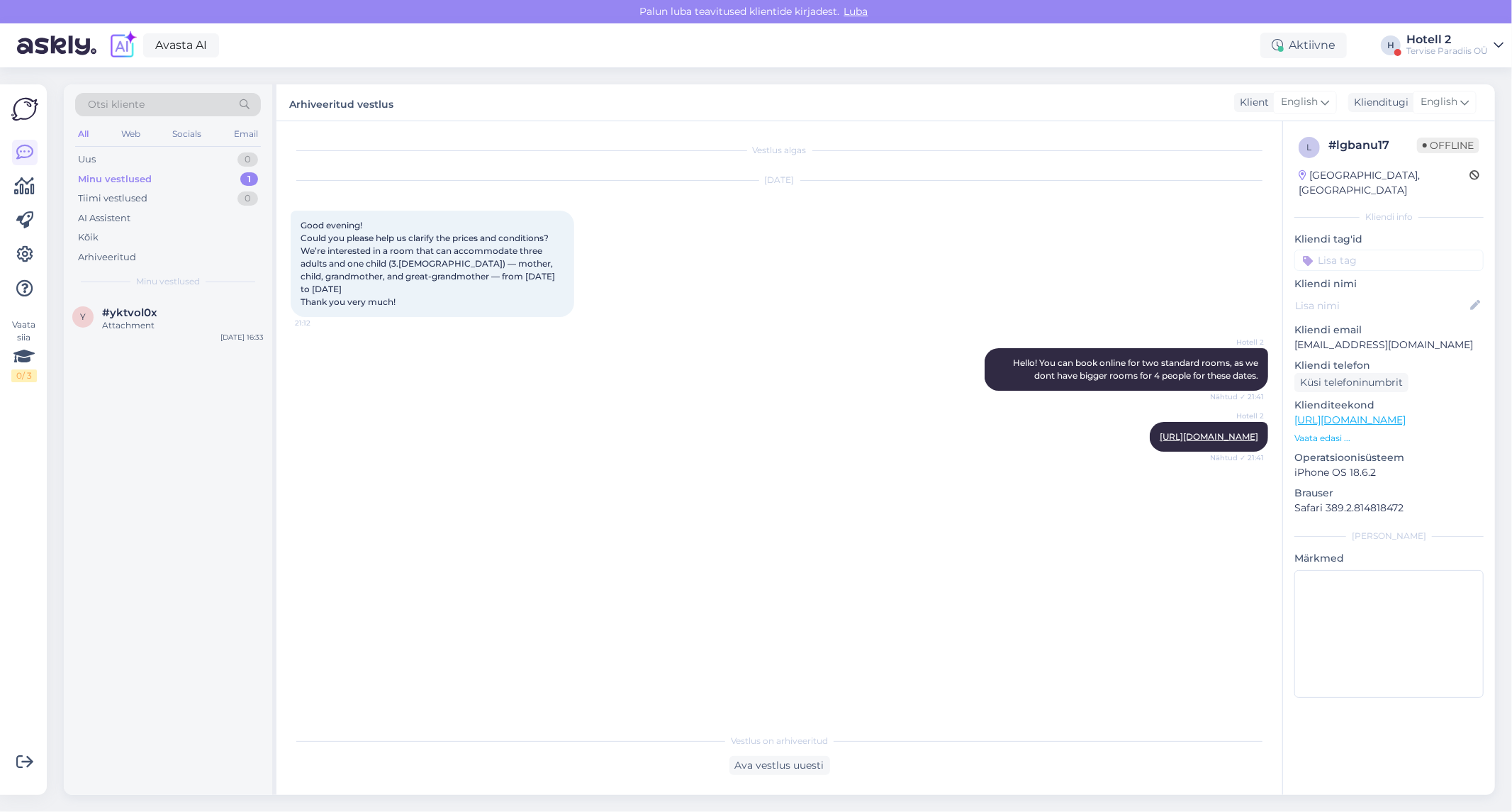
click at [181, 172] on div "Minu vestlused 1" at bounding box center [168, 180] width 185 height 20
click at [175, 339] on div "y #yktvol0x Attachment [DATE] 16:33" at bounding box center [168, 322] width 209 height 51
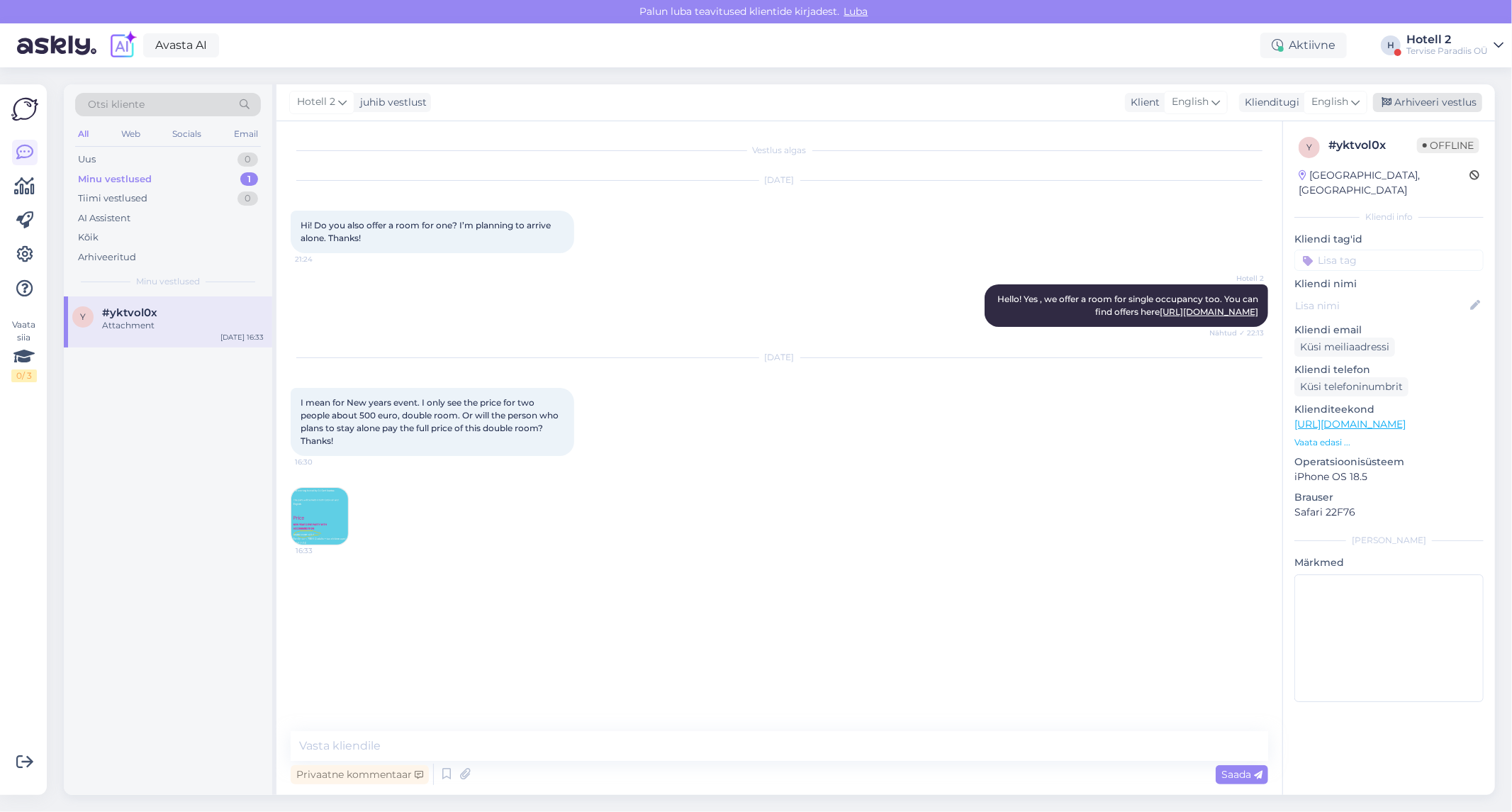
click at [1461, 108] on div "Arhiveeri vestlus" at bounding box center [1428, 102] width 109 height 19
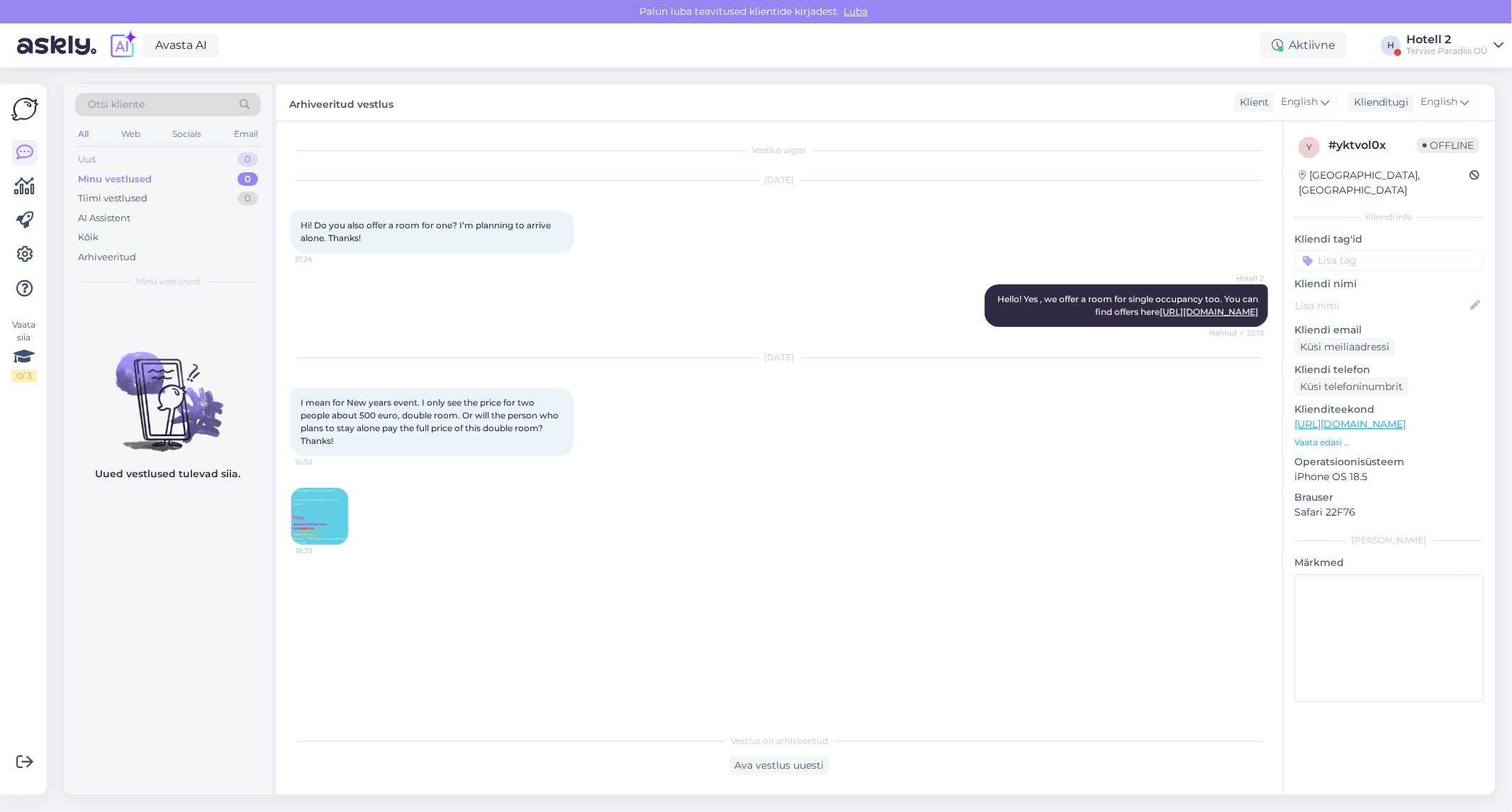
click at [170, 164] on div "Uus 0" at bounding box center [168, 160] width 185 height 20
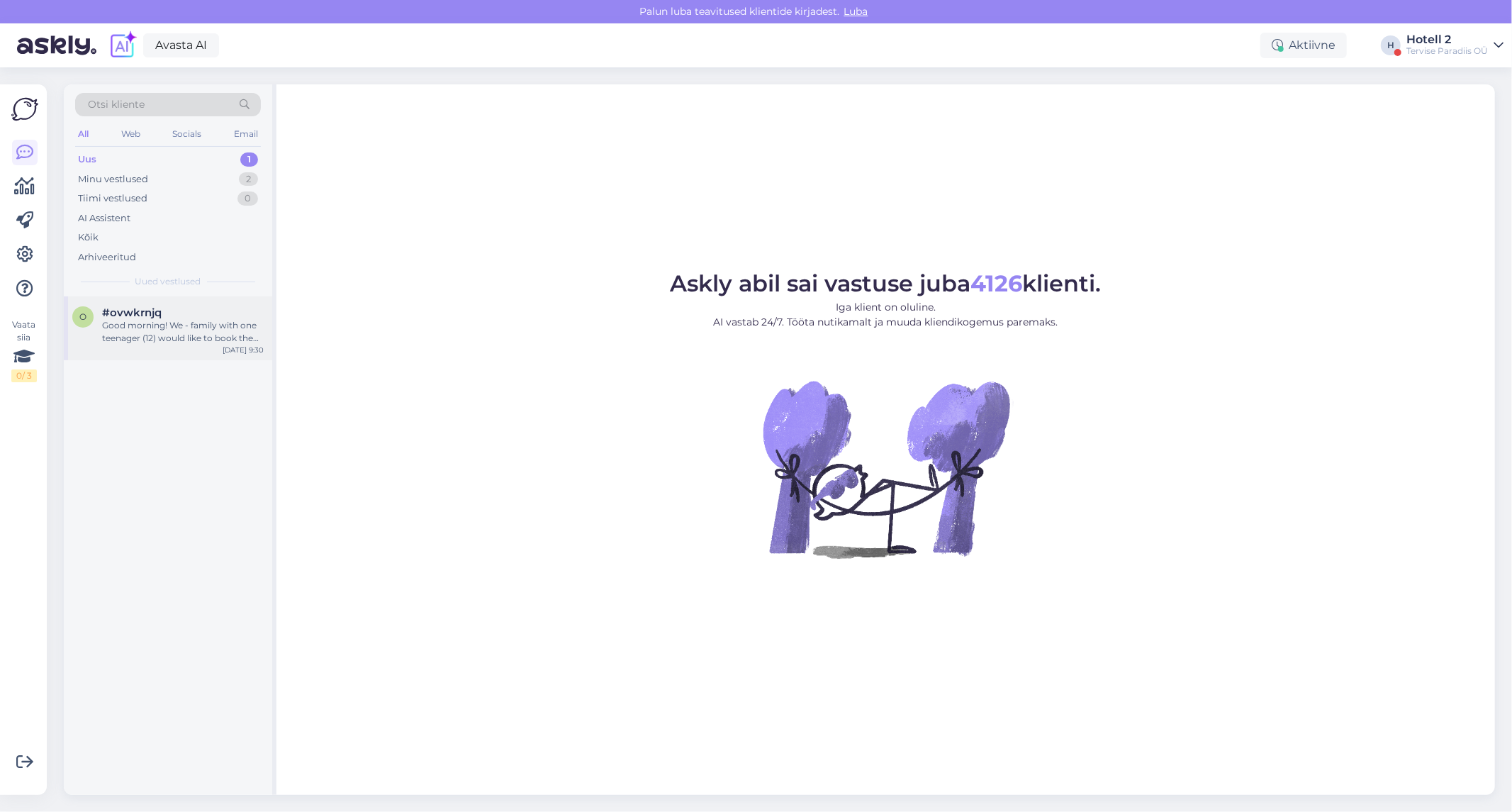
click at [115, 312] on span "#ovwkrnjq" at bounding box center [131, 312] width 59 height 13
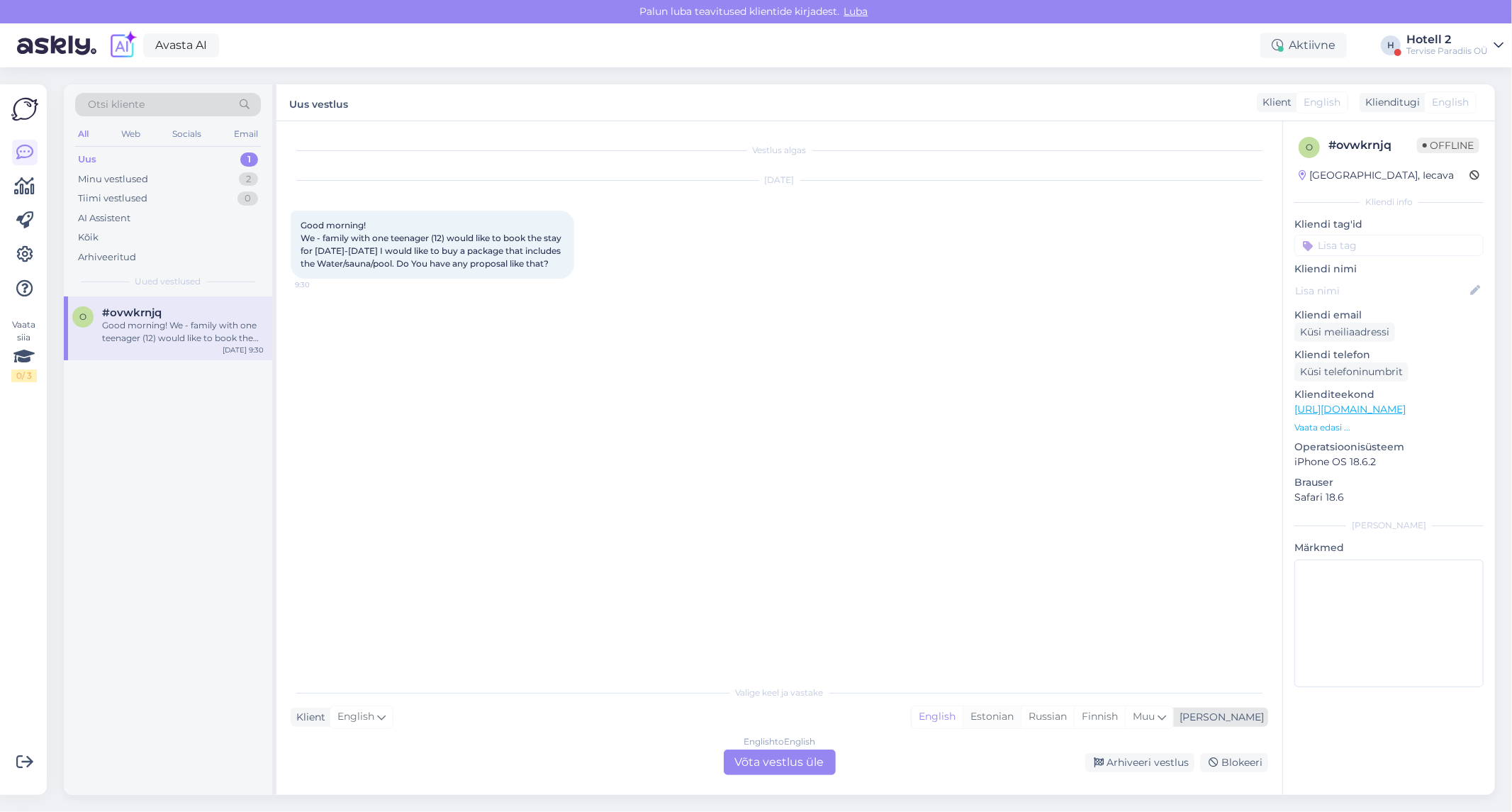
click at [1021, 721] on div "Estonian" at bounding box center [992, 717] width 58 height 21
click at [794, 770] on div "English to Estonian Võta vestlus üle" at bounding box center [780, 762] width 112 height 26
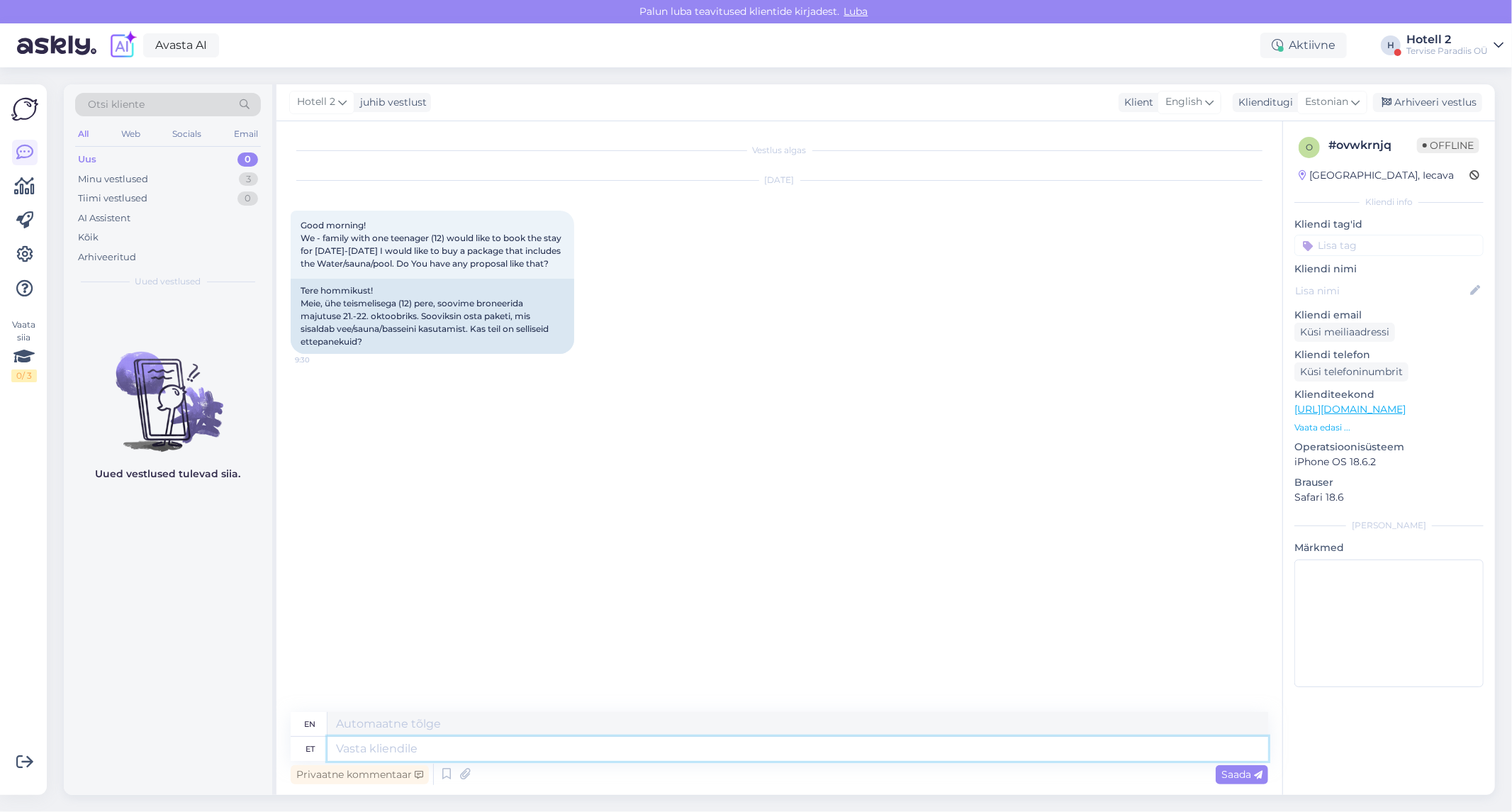
click at [453, 745] on textarea at bounding box center [797, 749] width 941 height 24
type textarea "Tere!"
type textarea "Hello"
type textarea "Tere!"
type textarea "Hello!"
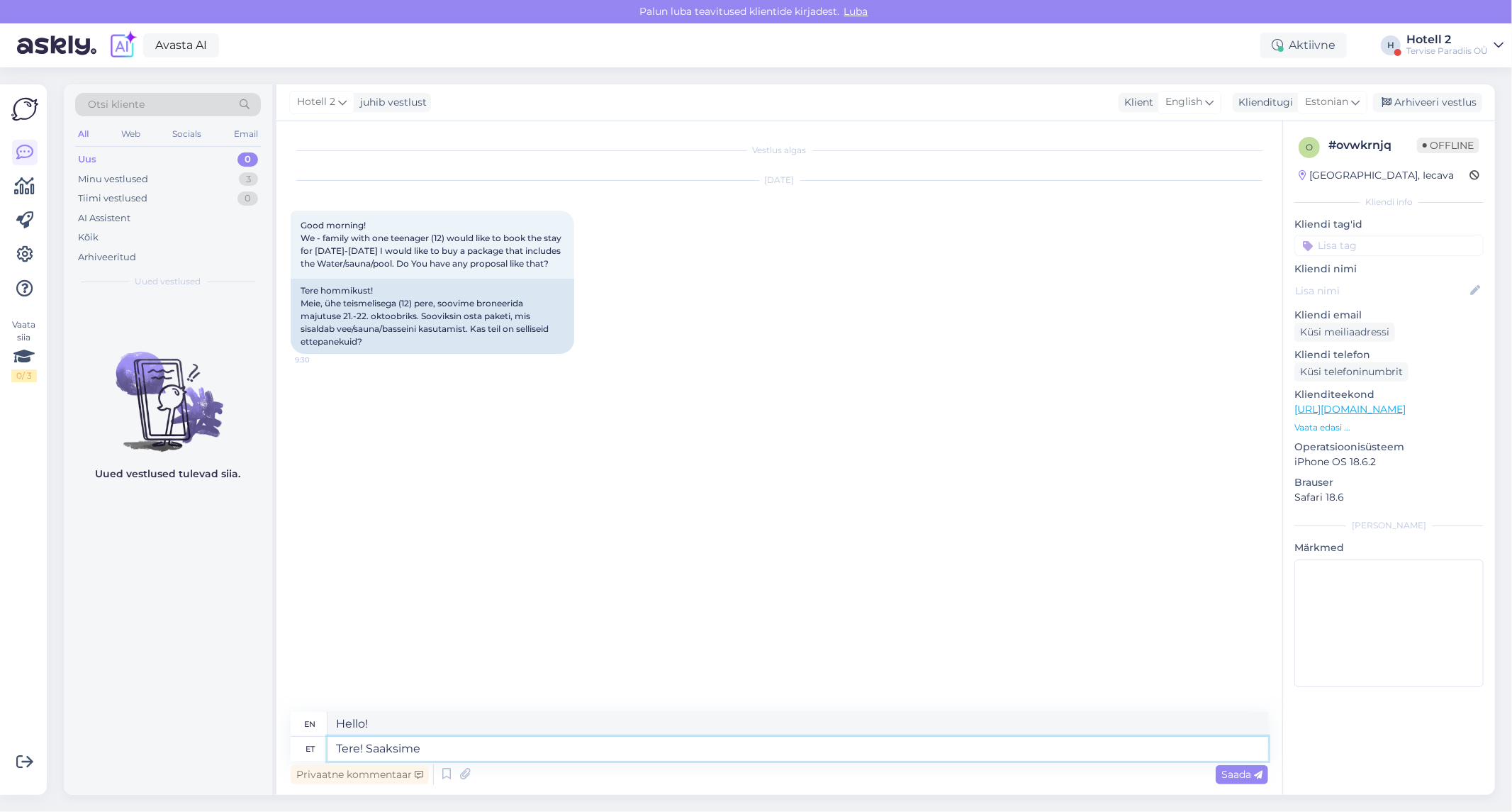
type textarea "Tere! Saaksime"
type textarea "Hello! We could"
type textarea "Tere! Saaksime pakkuda"
type textarea "Hello! We could offer"
type textarea "Tere! Saaksime pakkuda TWIN"
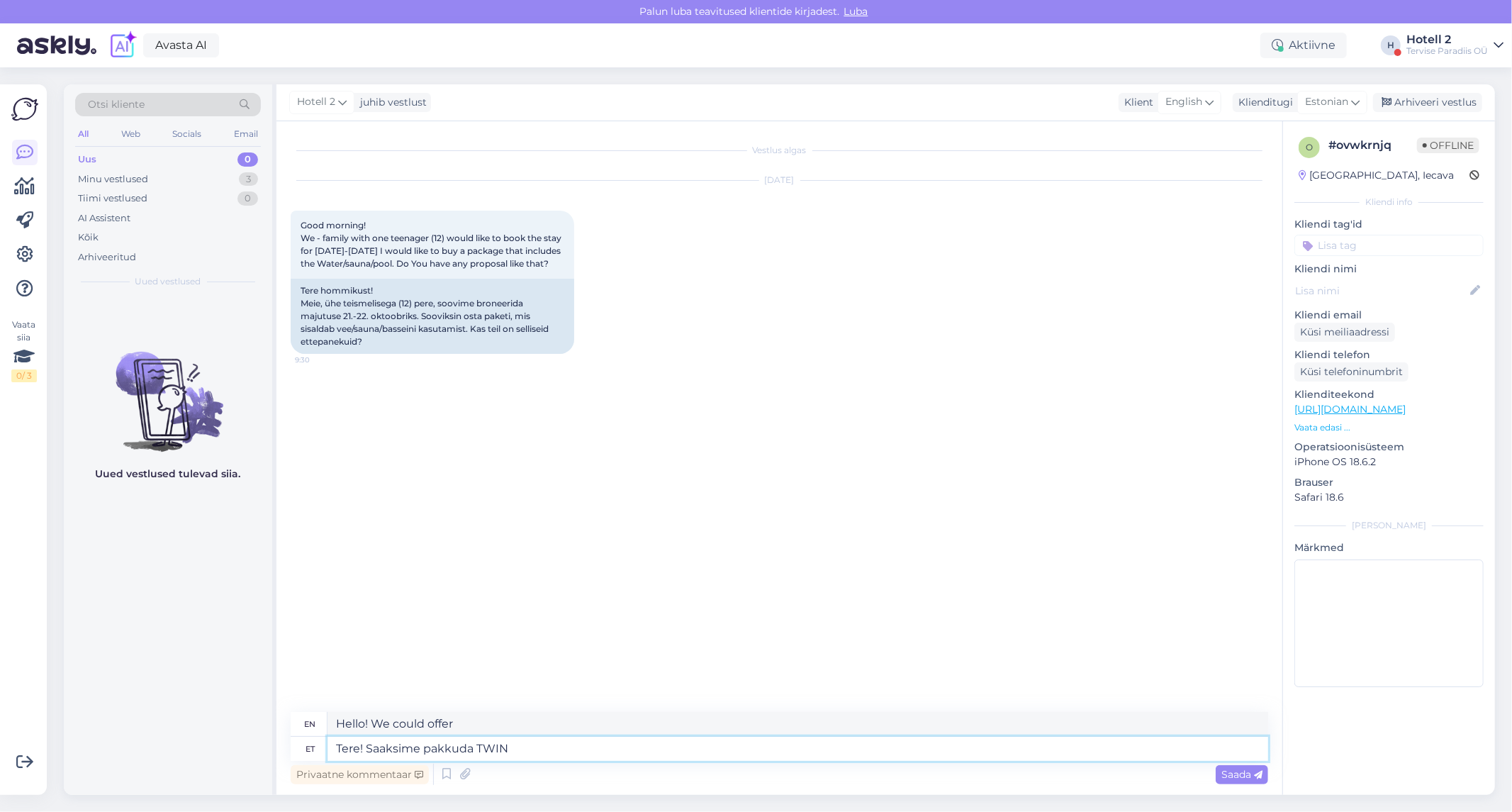
type textarea "Hello! We could offer TWIN"
type textarea "Tere! Saaksime pakkuda"
type textarea "Hello! We could offer"
type textarea "Tere! Saaksime pakkuda Double t"
type textarea "Hello! We could offer Double"
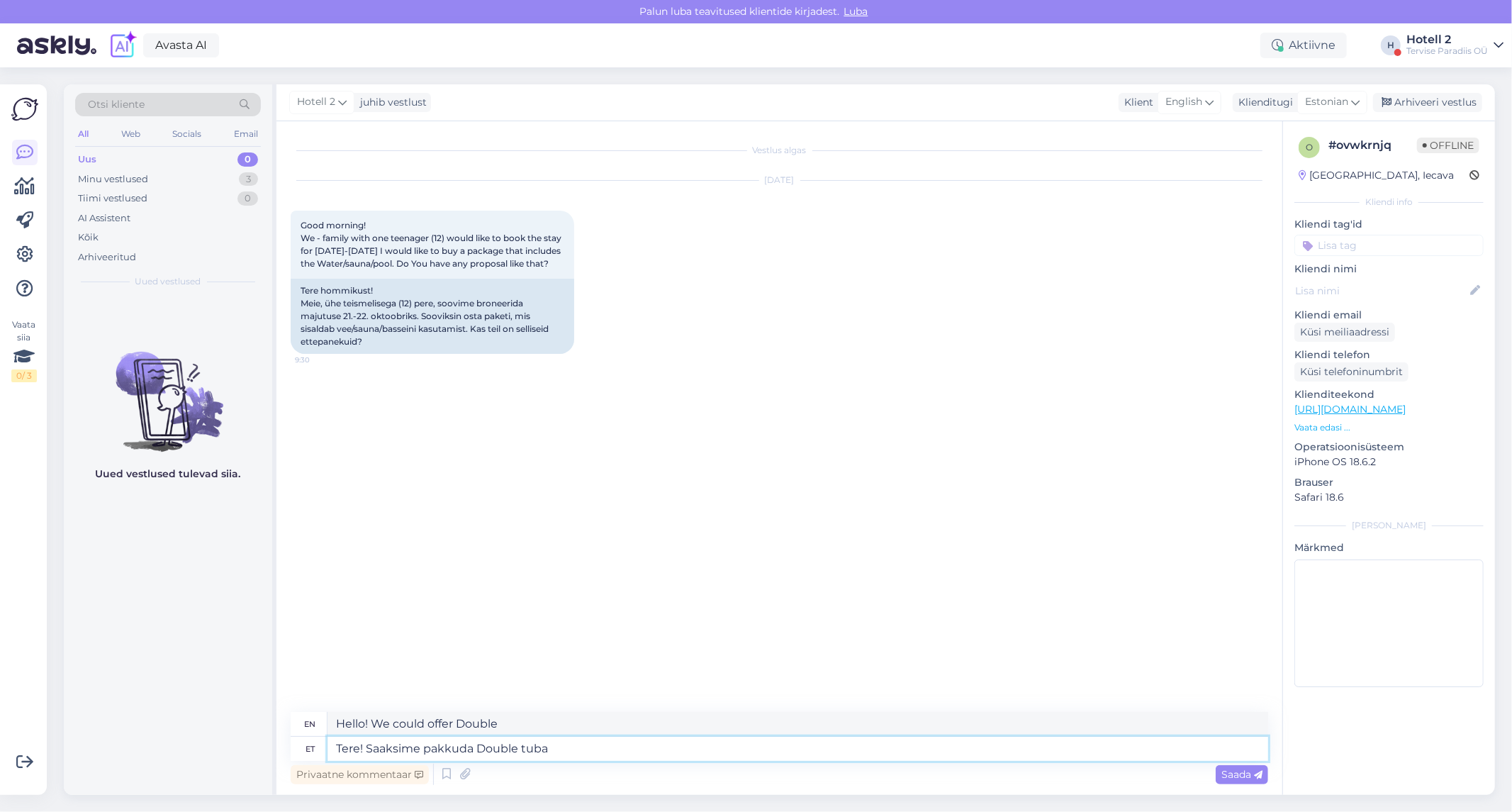
type textarea "Tere! Saaksime pakkuda Double tuba"
type textarea "Hello! We could offer a Double room."
type textarea "Tere! Saaksime pakkuda Double tuba ehk"
type textarea "Hello! We could offer a Double room, or"
type textarea "Tere! Saaksime pakkuda Double tuba ehk laia"
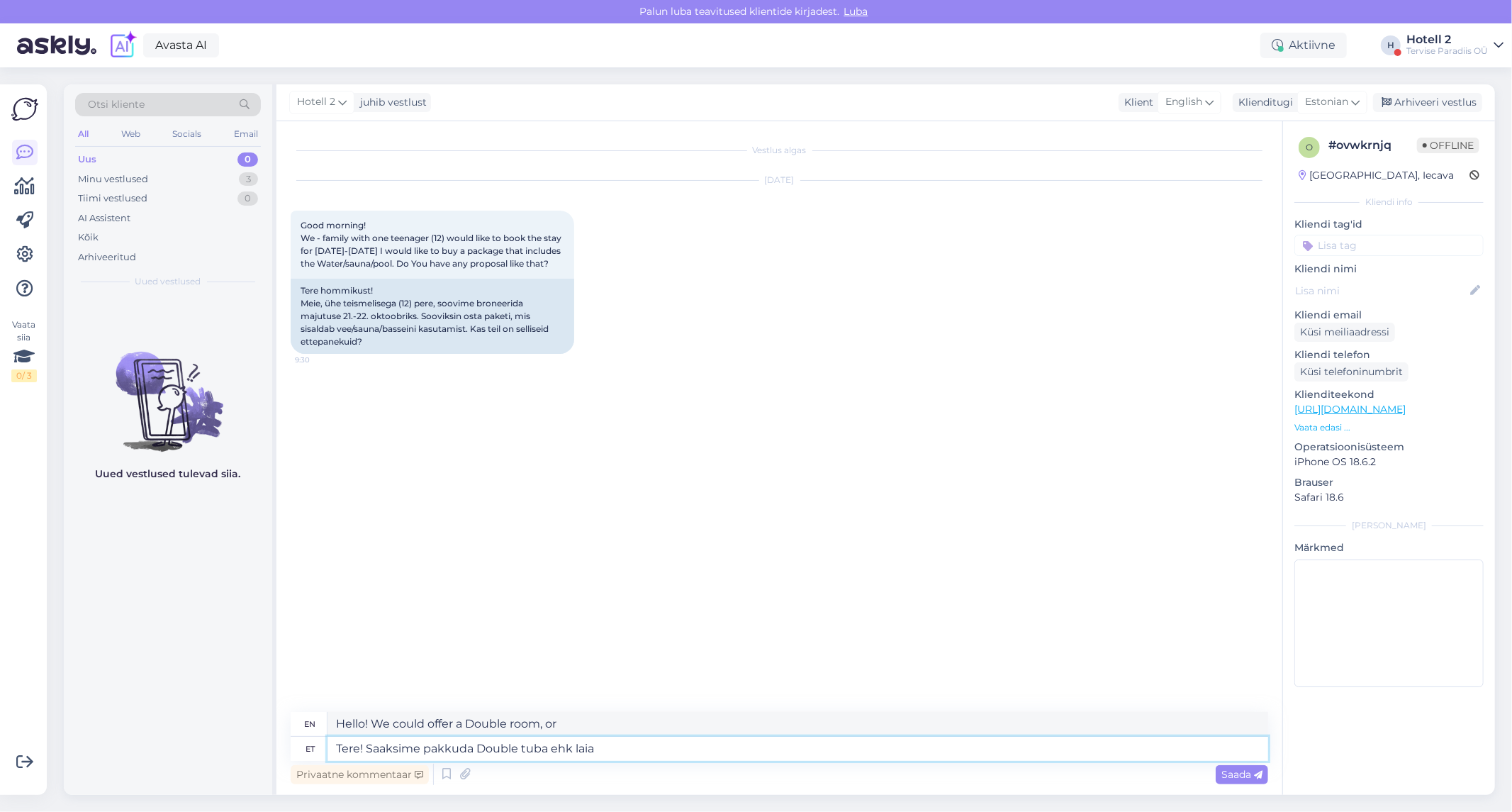
type textarea "Hello! We could offer a Double room, or a wide one."
type textarea "Tere! Saaksime pakkuda Double tuba ehk laia voodiga t"
type textarea "Hello! We could offer a double room, i.e. one with a large bed."
type textarea "Tere! Saaksime pakkuda Double tuba ehk laia voodiga tuba k"
type textarea "Hello! We could offer a Double room, a room with a large bed."
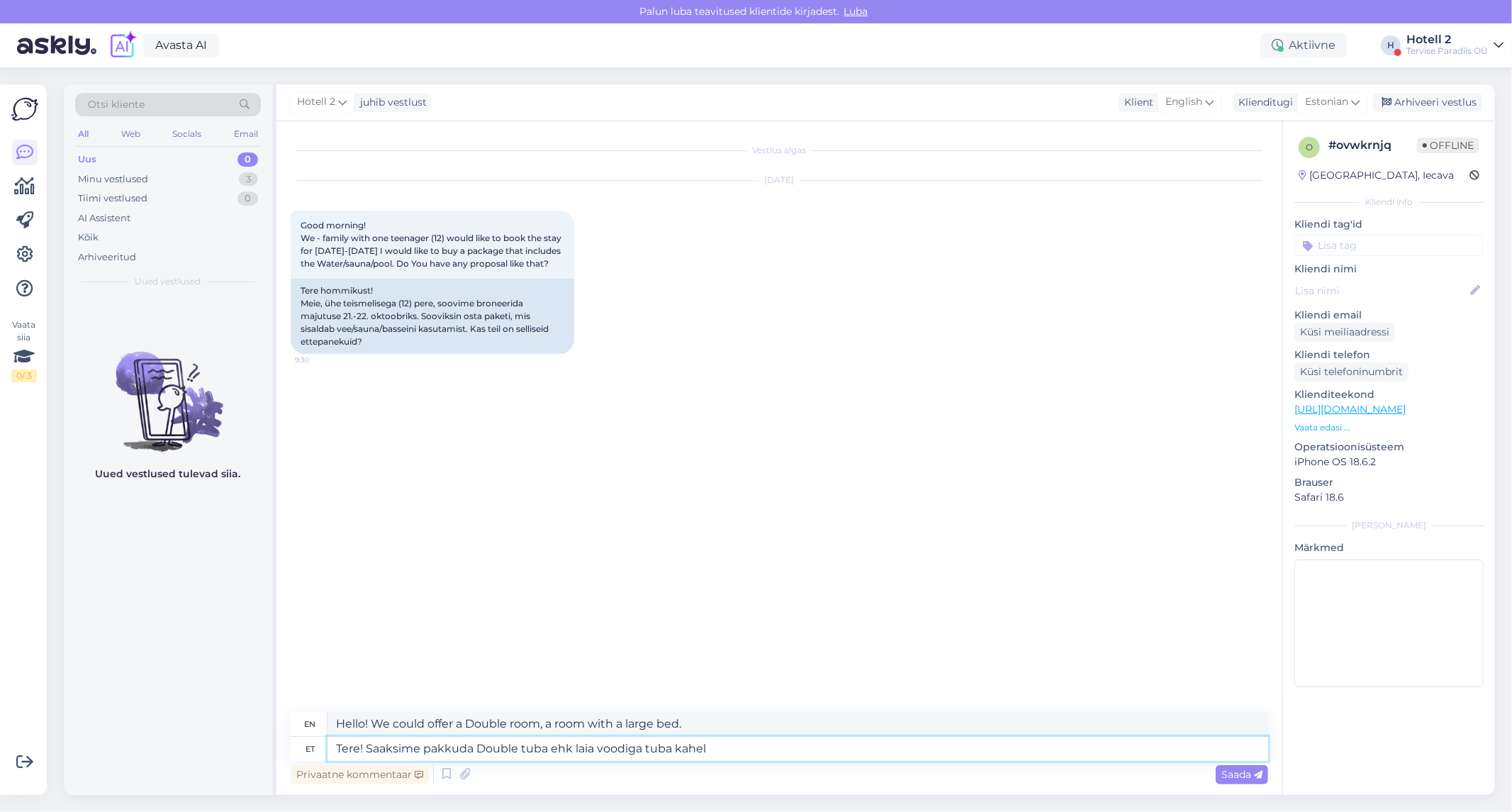
type textarea "Tere! Saaksime pakkuda Double tuba ehk laia voodiga tuba kahele"
type textarea "Hello! We could offer a Double room, a room with a large bed for two."
type textarea "Tere! Saaksime pakkuda Double tuba ehk laia voodiga tuba kahele,"
type textarea "Hello! We could offer a Double room, a room with a large bed for two,"
type textarea "Tere! Saaksime pakkuda Double tuba ehk laia voodiga tuba kahele, lapse e"
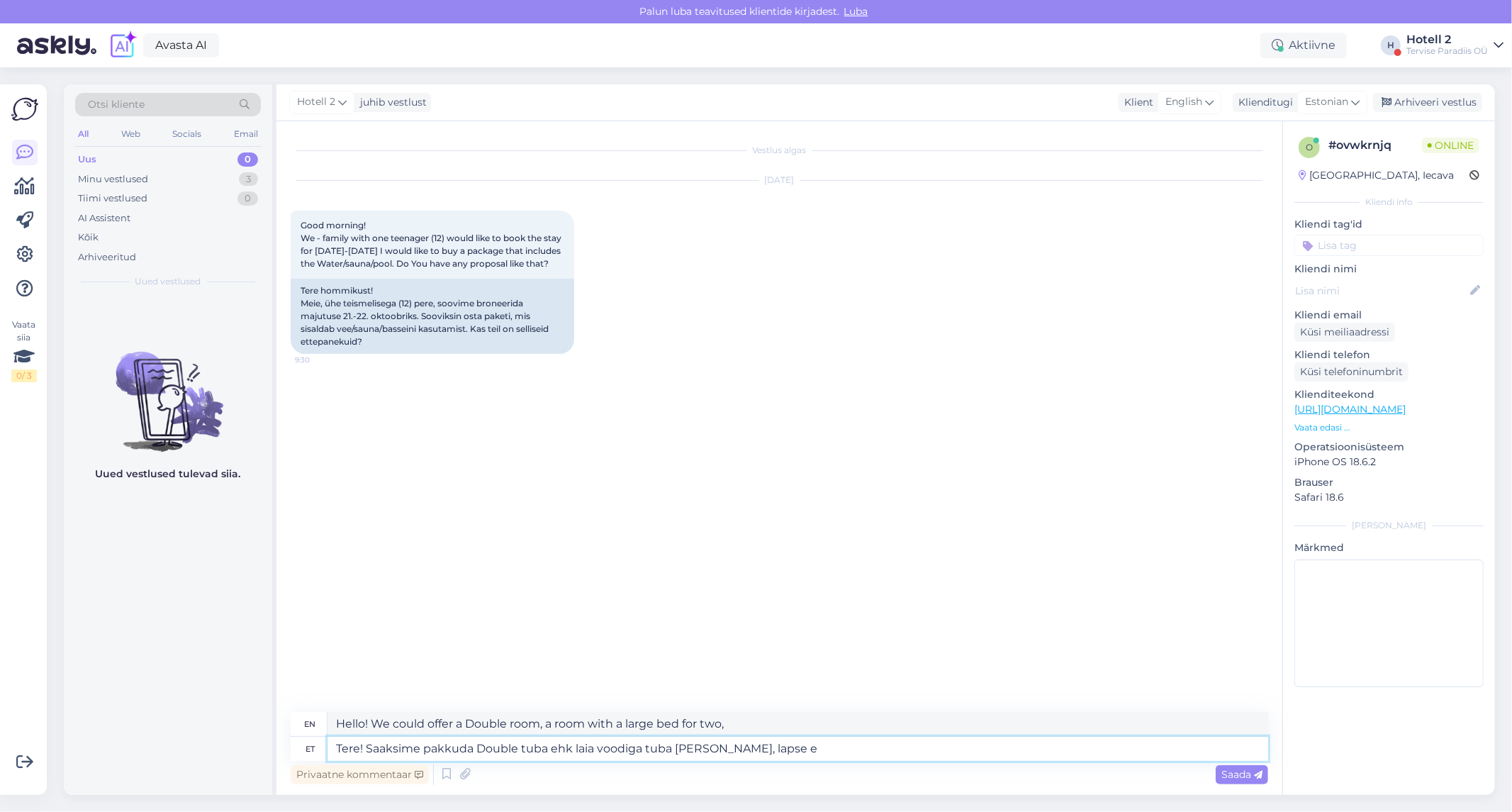
type textarea "Hello! We could offer a Double room, a room with a large bed for two, a child"
type textarea "Tere! Saaksime pakkuda Double tuba ehk laia voodiga tuba kahele, lapse eest"
type textarea "Hello! We could offer a Double room, a room with a large bed for two, for a chi…"
type textarea "Tere! Saaksime pakkuda Double tuba ehk laia voodiga tuba kahele, lapse eest pea…"
type textarea "Hello! We could offer a Double room, a room with a large bed for two, but you h…"
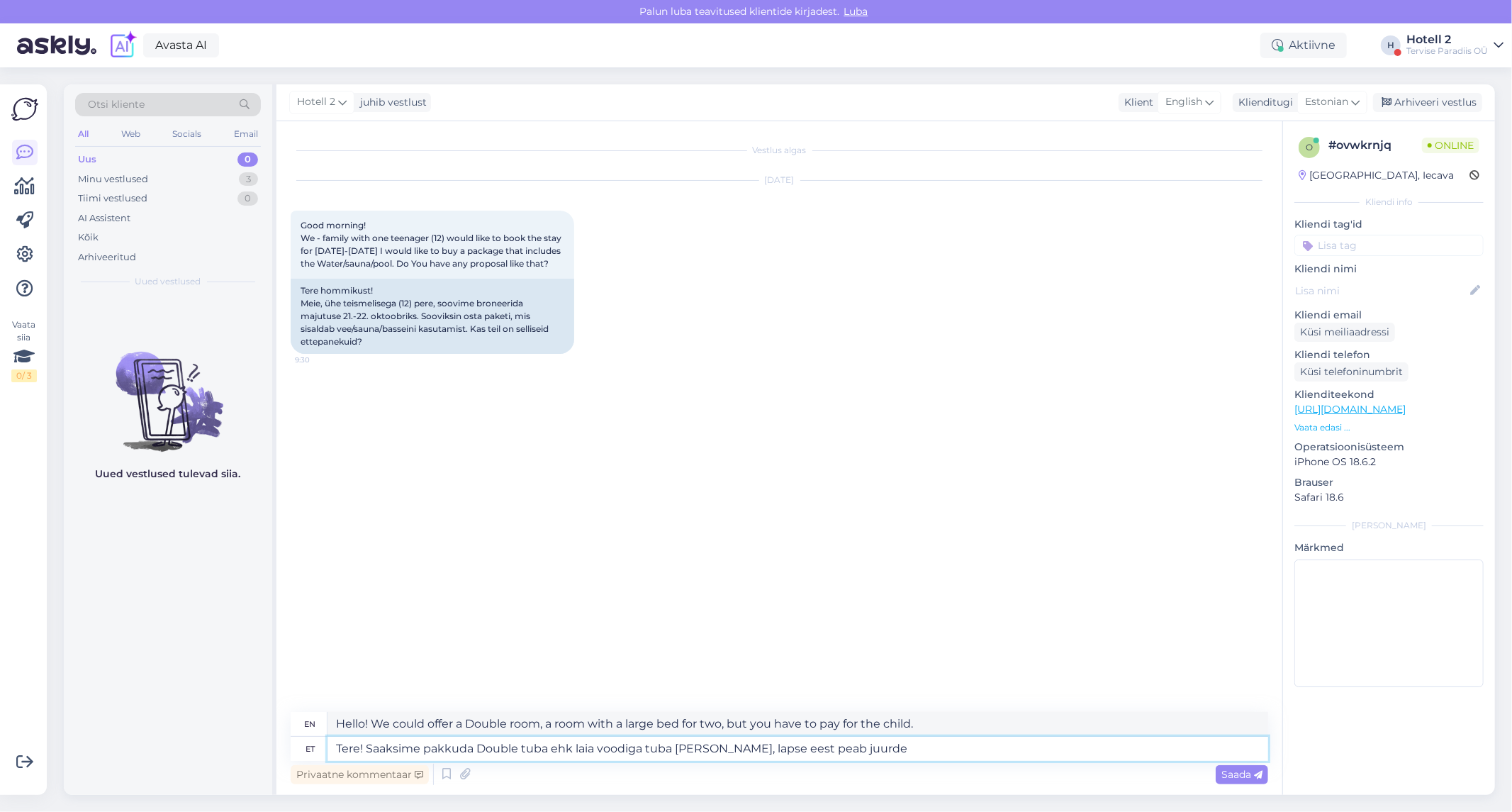
type textarea "Tere! Saaksime pakkuda Double tuba ehk laia voodiga tuba kahele, lapse eest pea…"
type textarea "Hello! We could offer a Double room, a room with a large bed for two, but there…"
type textarea "Tere! Saaksime pakkuda Double tuba ehk laia voodiga tuba kahele, lapse eest pea…"
type textarea "Hello! We could offer a Double room, a room with a large bed for two, you have …"
type textarea "Tere! Saaksime pakkuda Double tuba ehk laia voodiga tuba kahele, lapse eest pea…"
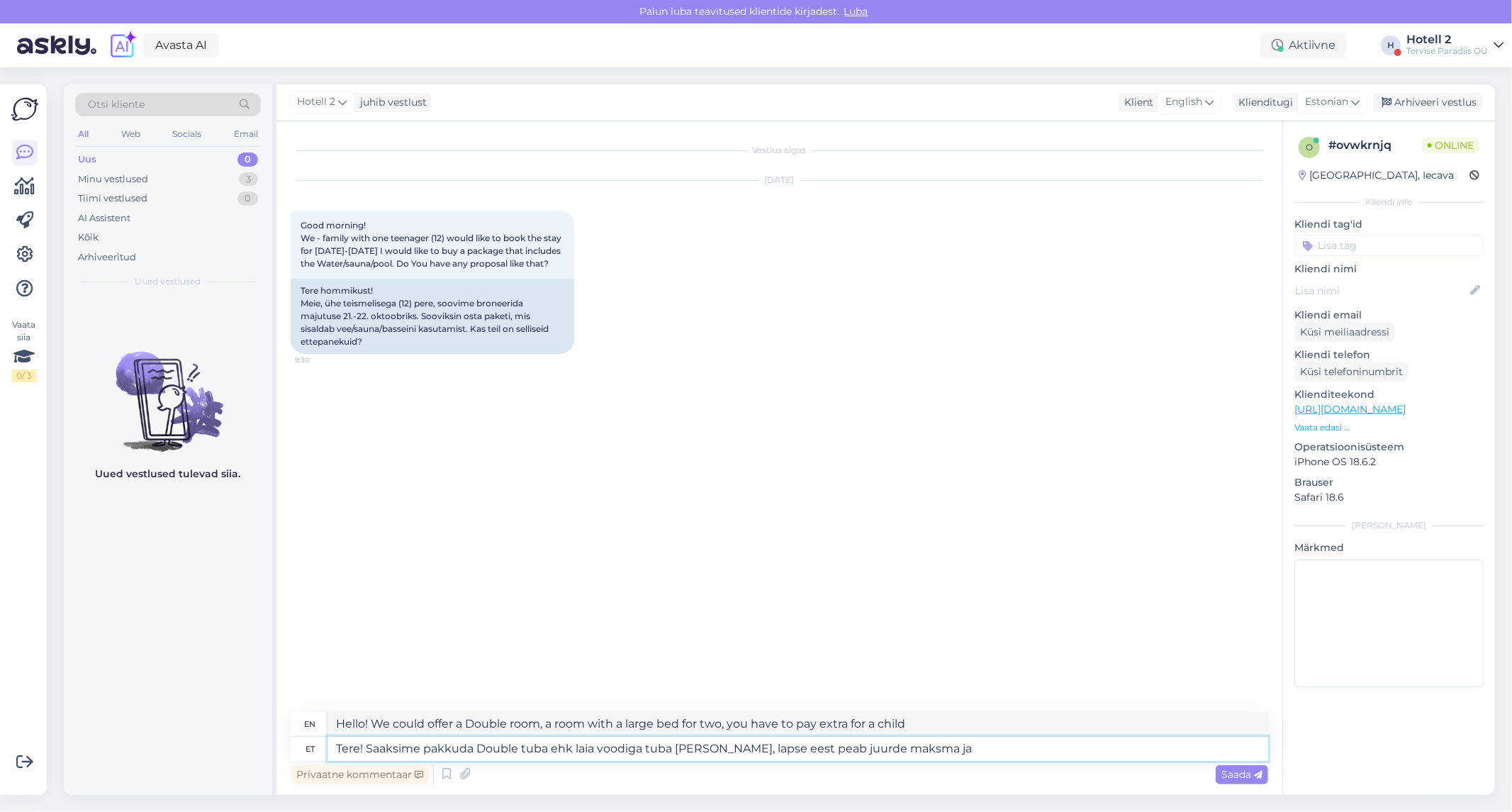
type textarea "Hello! We could offer a Double room, a room with a large bed for two, you have …"
type textarea "Tere! Saaksime pakkuda Double tuba ehk laia voodiga tuba kahele, lapse eest pea…"
type textarea "Hello! We could offer a Double room, a room with a large bed for two, you have …"
type textarea "Tere! Saaksime pakkuda Double tuba ehk laia voodiga tuba kahele, lapse eest pea…"
type textarea "Hello! We could offer a Double room, a room with a large bed for two, you have …"
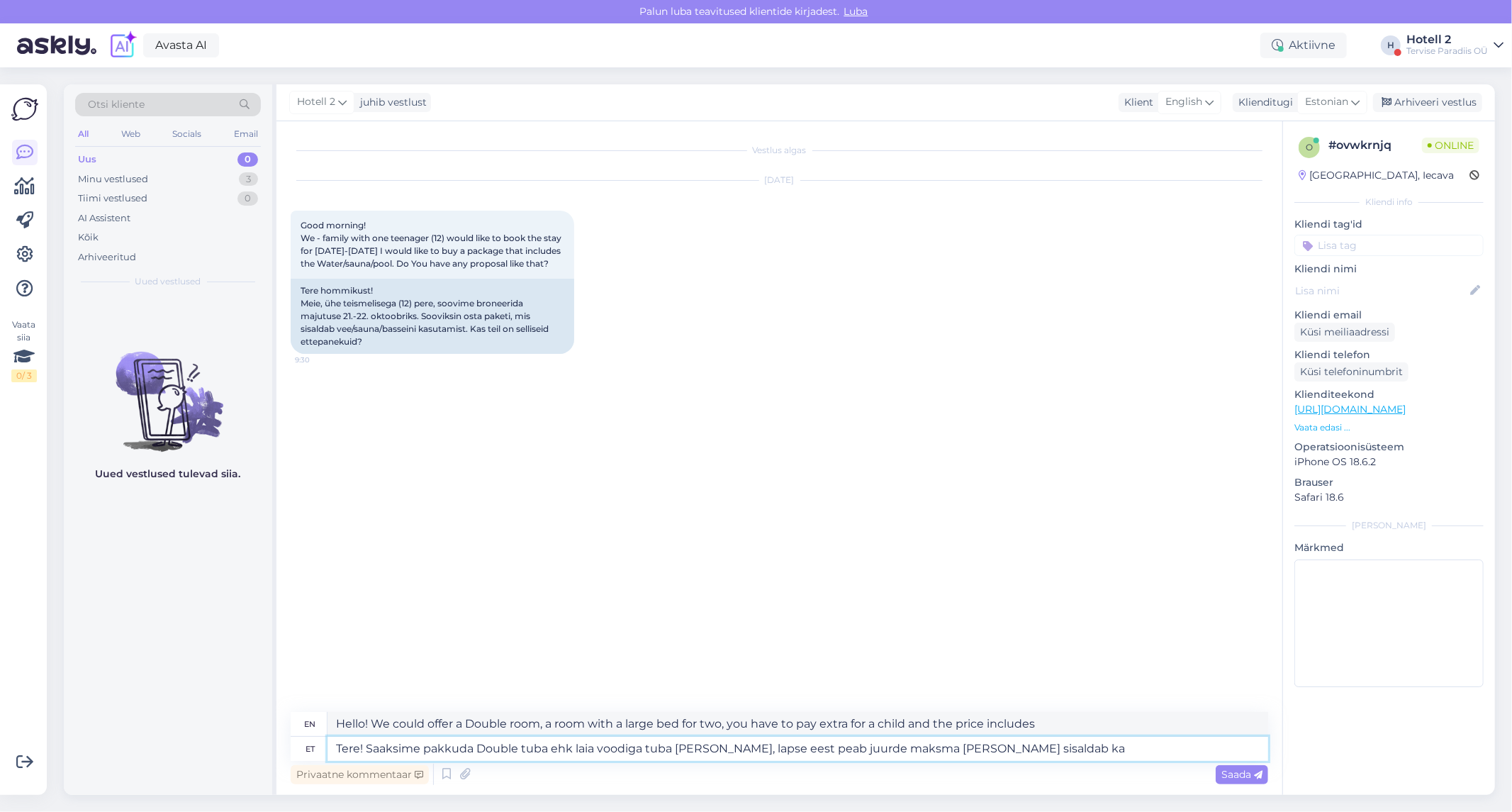
type textarea "Tere! Saaksime pakkuda Double tuba ehk laia voodiga tuba kahele, lapse eest pea…"
type textarea "Hello! We could offer a Double room, a room with a large bed for two, you have …"
type textarea "Tere! Saaksime pakkuda Double tuba ehk laia voodiga tuba kahele, lapse eest pea…"
type textarea "Hello! We could offer a Double room, a room with a wide bed for two, you have t…"
type textarea "Tere! Saaksime pakkuda Double tuba ehk laia voodiga tuba kahele, lapse eest pea…"
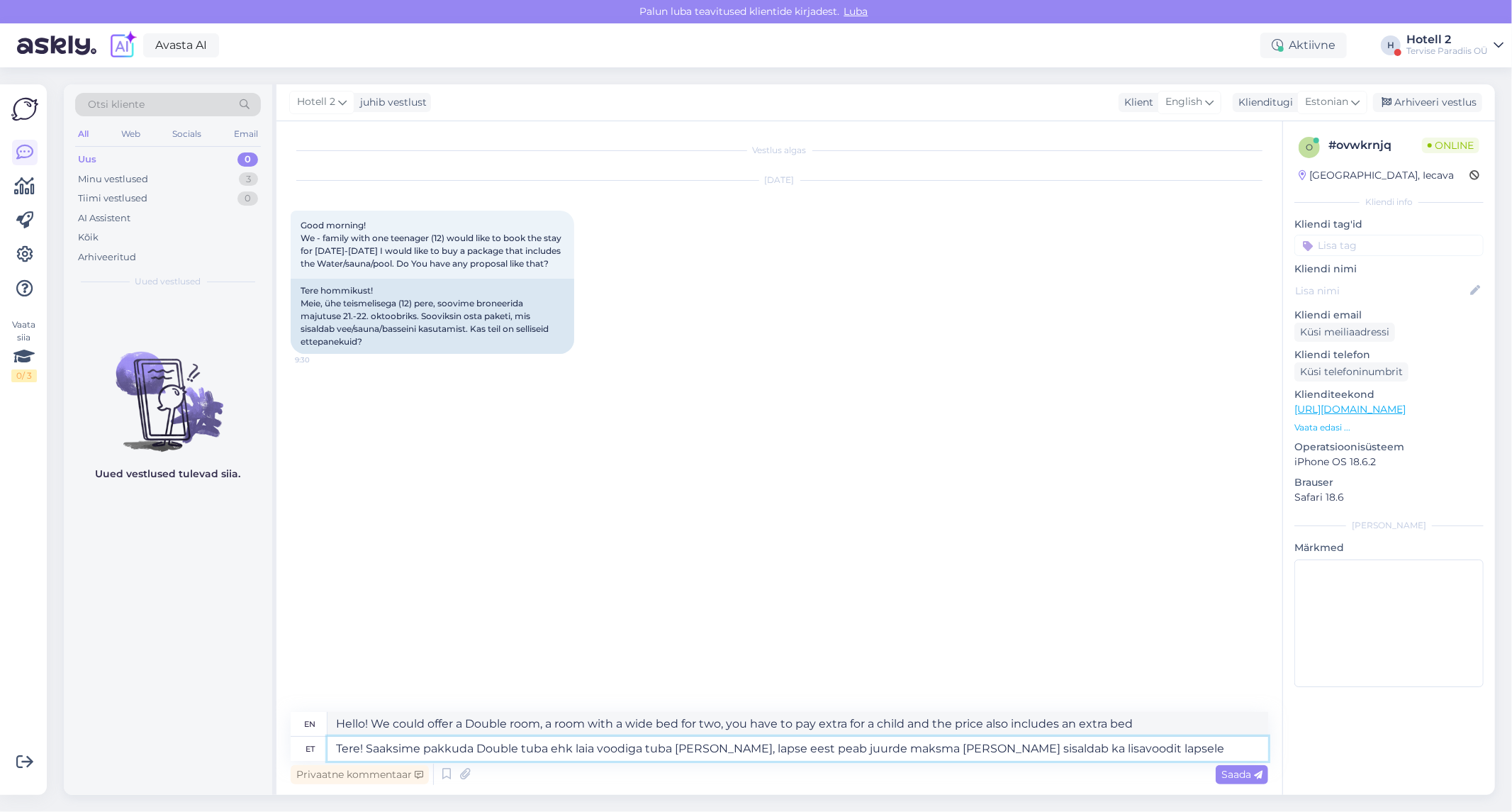
type textarea "Hello! We could offer a Double room, a room with a wide bed for two, you have t…"
type textarea "Tere! Saaksime pakkuda Double tuba ehk laia voodiga tuba kahele, lapse eest pea…"
type textarea "Hello! We could offer a Double room, i.e. a room with a large bed for two, you …"
type textarea "Tere! Saaksime pakkuda Double tuba ehk laia voodiga tuba kahele, lapse eest pea…"
type textarea "Hello! We could offer a Double room, i.e. a room with a wide bed for two, you h…"
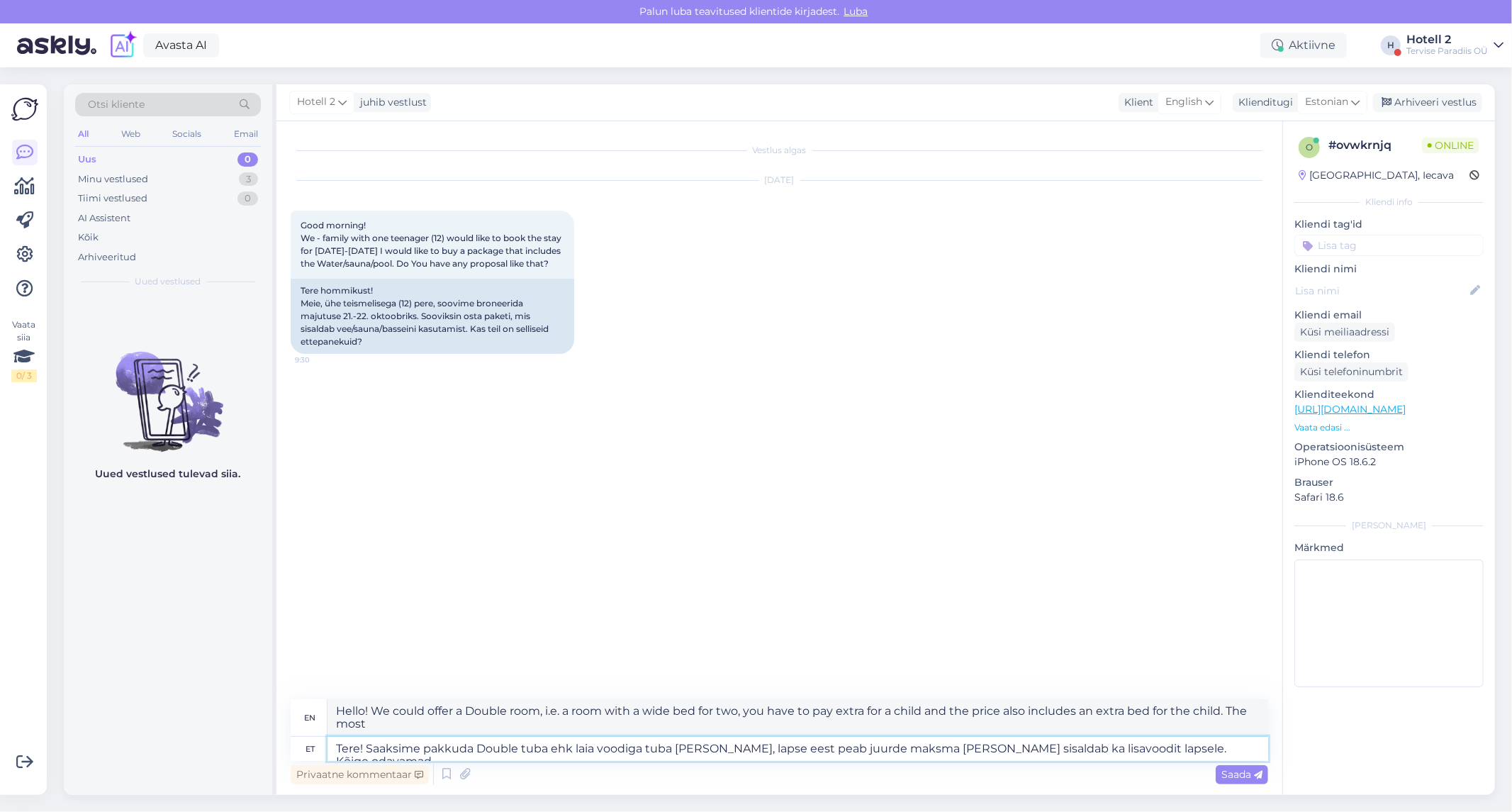
type textarea "Tere! Saaksime pakkuda Double tuba ehk laia voodiga tuba kahele, lapse eest pea…"
type textarea "Hello! We could offer a Double room, a room with a wide bed for two, you have t…"
type textarea "Tere! Saaksime pakkuda Double tuba ehk laia voodiga tuba kahele, lapse eest pea…"
type textarea "Hello! We could offer a Double room, a room with a wide bed for two, you have t…"
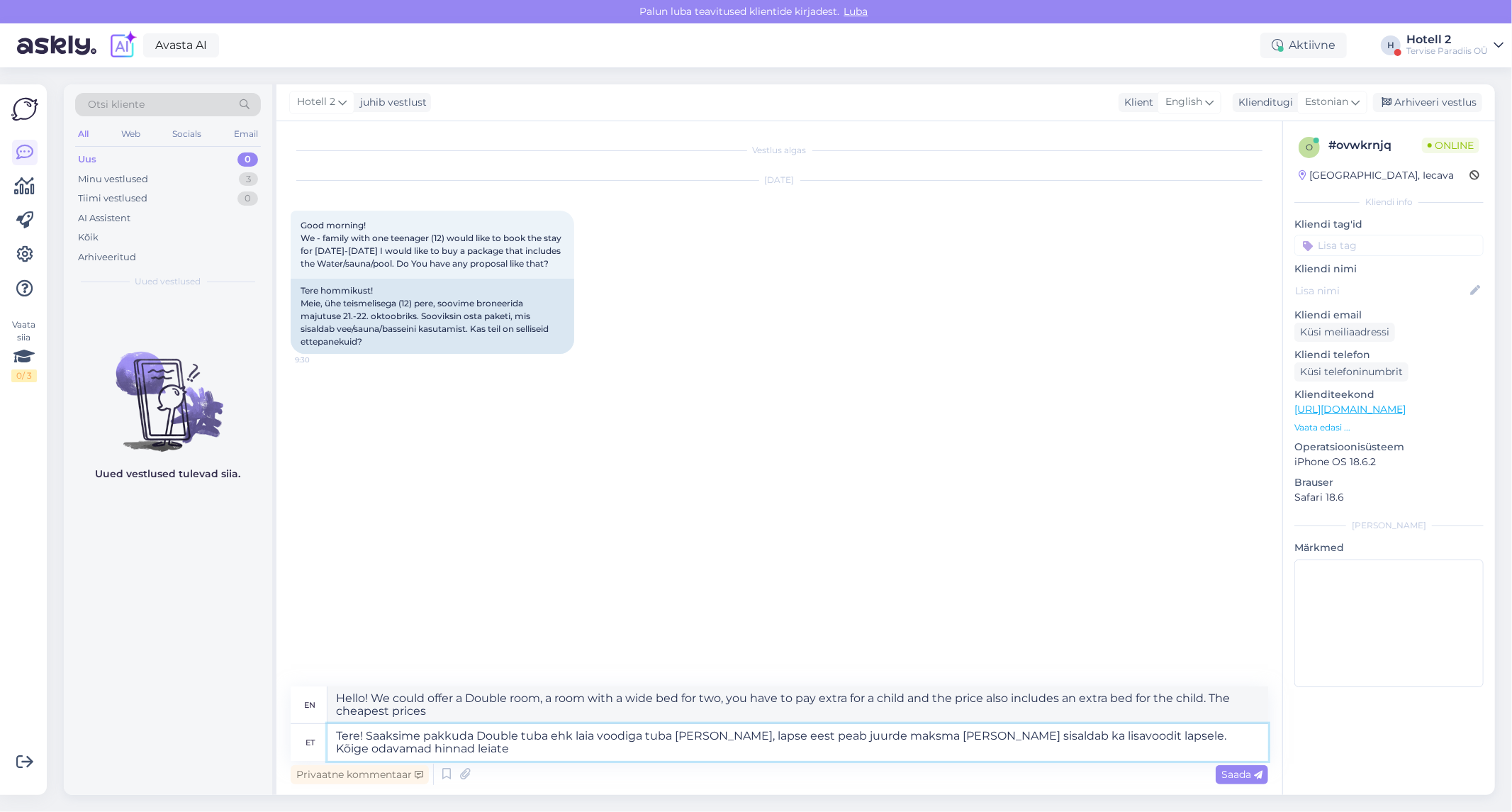
type textarea "Tere! Saaksime pakkuda Double tuba ehk laia voodiga tuba kahele, lapse eest pea…"
type textarea "Hello! We could offer a Double room, a room with a wide bed for two, you have t…"
type textarea "Tere! Saaksime pakkuda Double tuba ehk laia voodiga tuba kahele, lapse eest pea…"
type textarea "Hello! We could offer a Double room, a room with a wide bed for two, you have t…"
type textarea "Tere! Saaksime pakkuda Double tuba ehk laia voodiga tuba [PERSON_NAME], lapse e…"
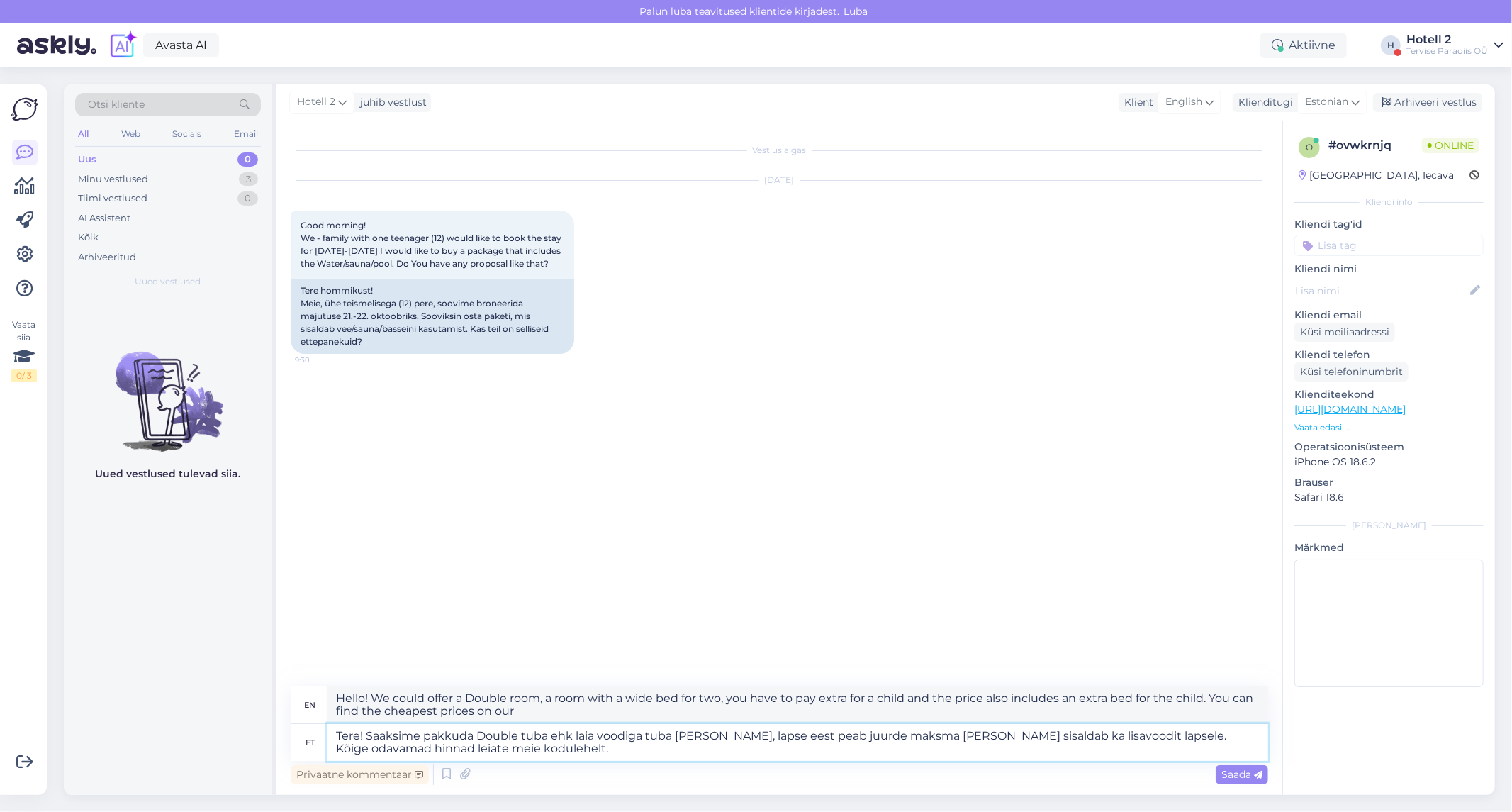
type textarea "Hello! We could offer a Double room, i.e. a room with a wide bed for two, you h…"
type textarea "Tere! Saaksime pakkuda Double tuba ehk laia voodiga tuba [PERSON_NAME], lapse e…"
type textarea "Hello! We could offer a Double room, i.e. a room with a wide bed for two, you h…"
paste textarea "[URL][DOMAIN_NAME]"
type textarea "Tere! Saaksime pakkuda Double tuba ehk laia voodiga tuba kahele, lapse eest pea…"
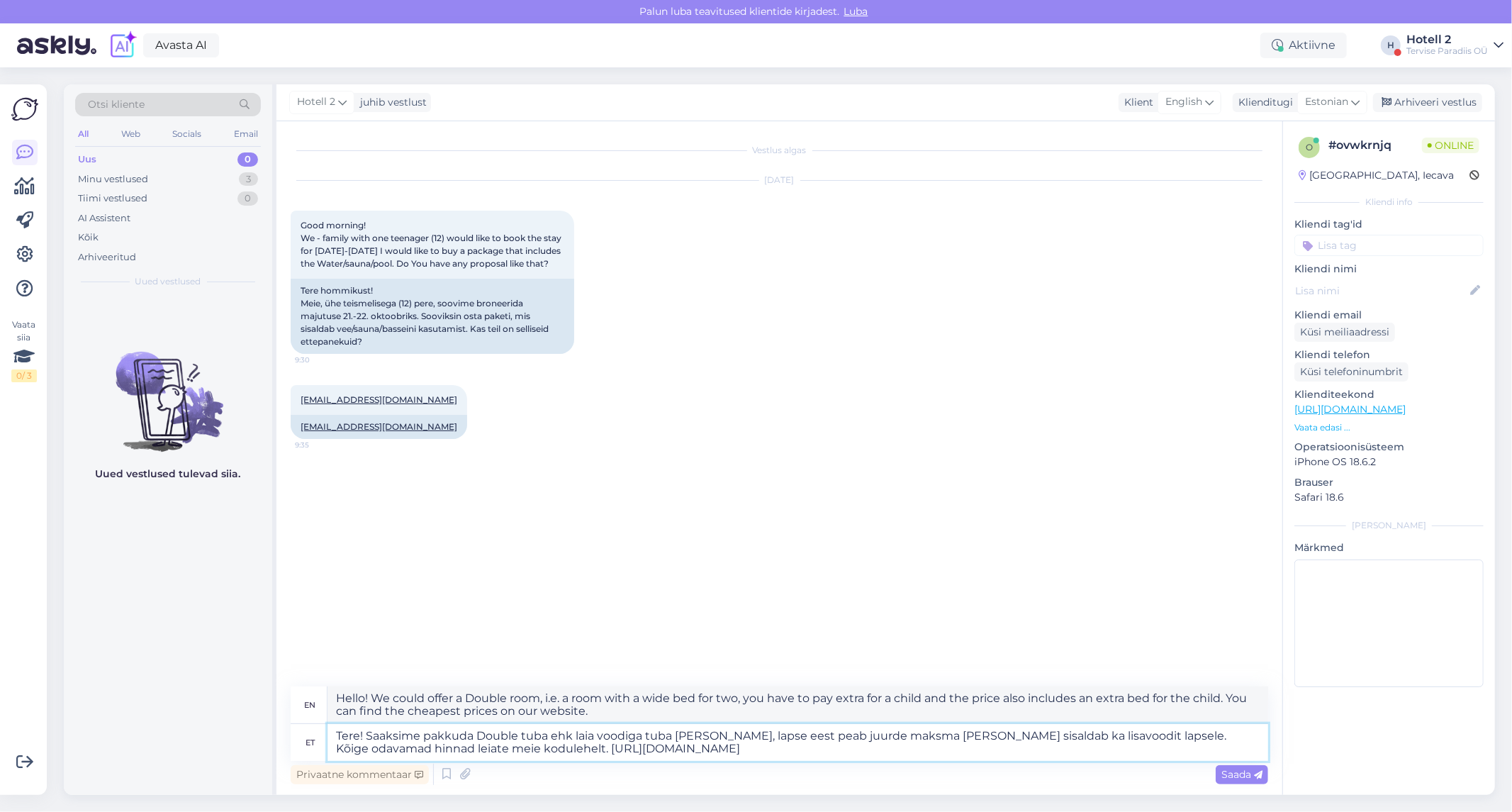
type textarea "Hello! We could offer a Double room, i.e. a room with a wide bed for two, you h…"
type textarea "Tere! Saaksime pakkuda Double tuba ehk laia voodiga tuba kahele, lapse eest pea…"
click at [1224, 778] on span "Saada" at bounding box center [1241, 774] width 41 height 13
click at [1252, 781] on div "Saada" at bounding box center [1241, 774] width 53 height 19
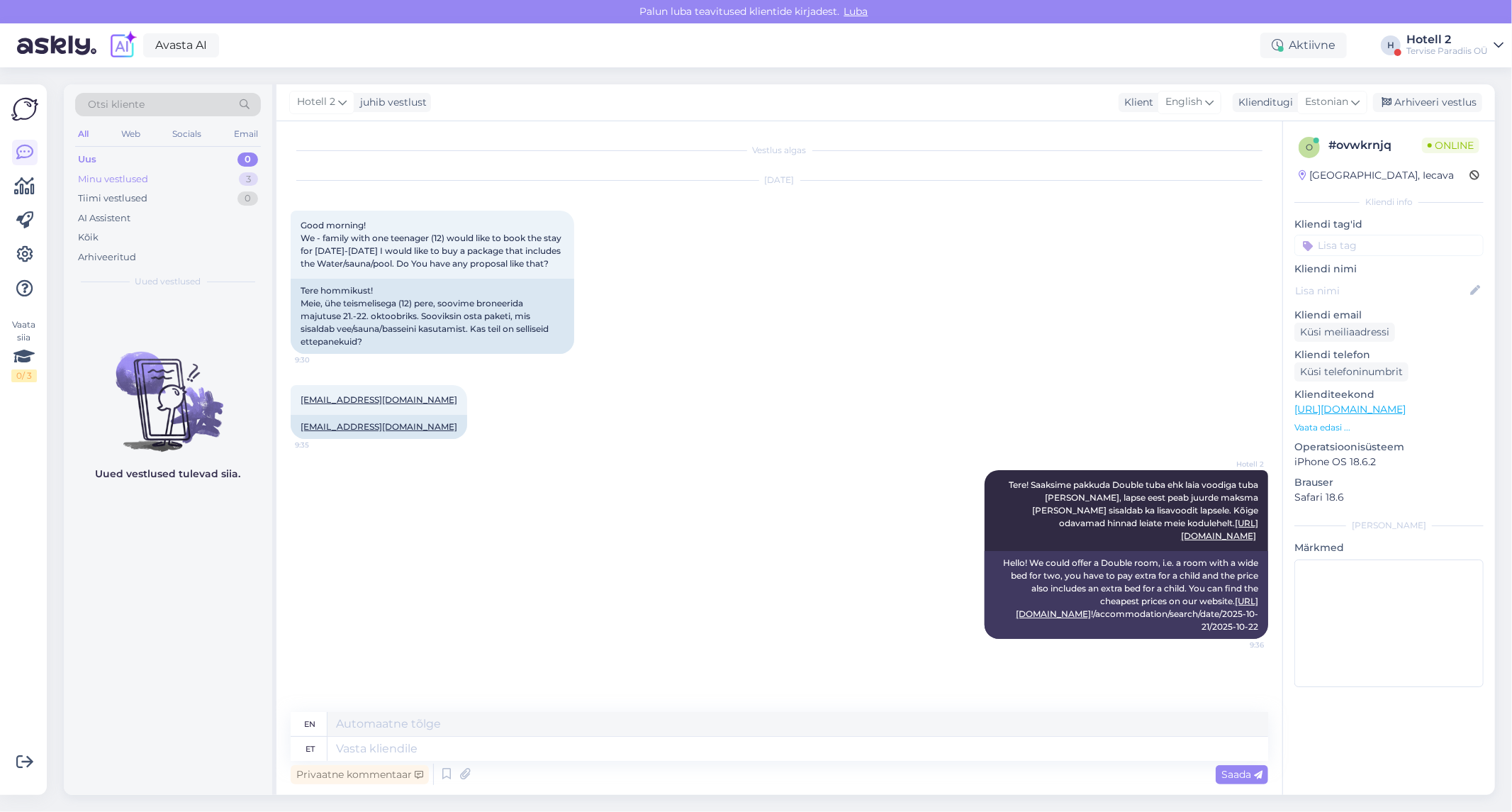
click at [197, 175] on div "Minu vestlused 3" at bounding box center [168, 180] width 185 height 20
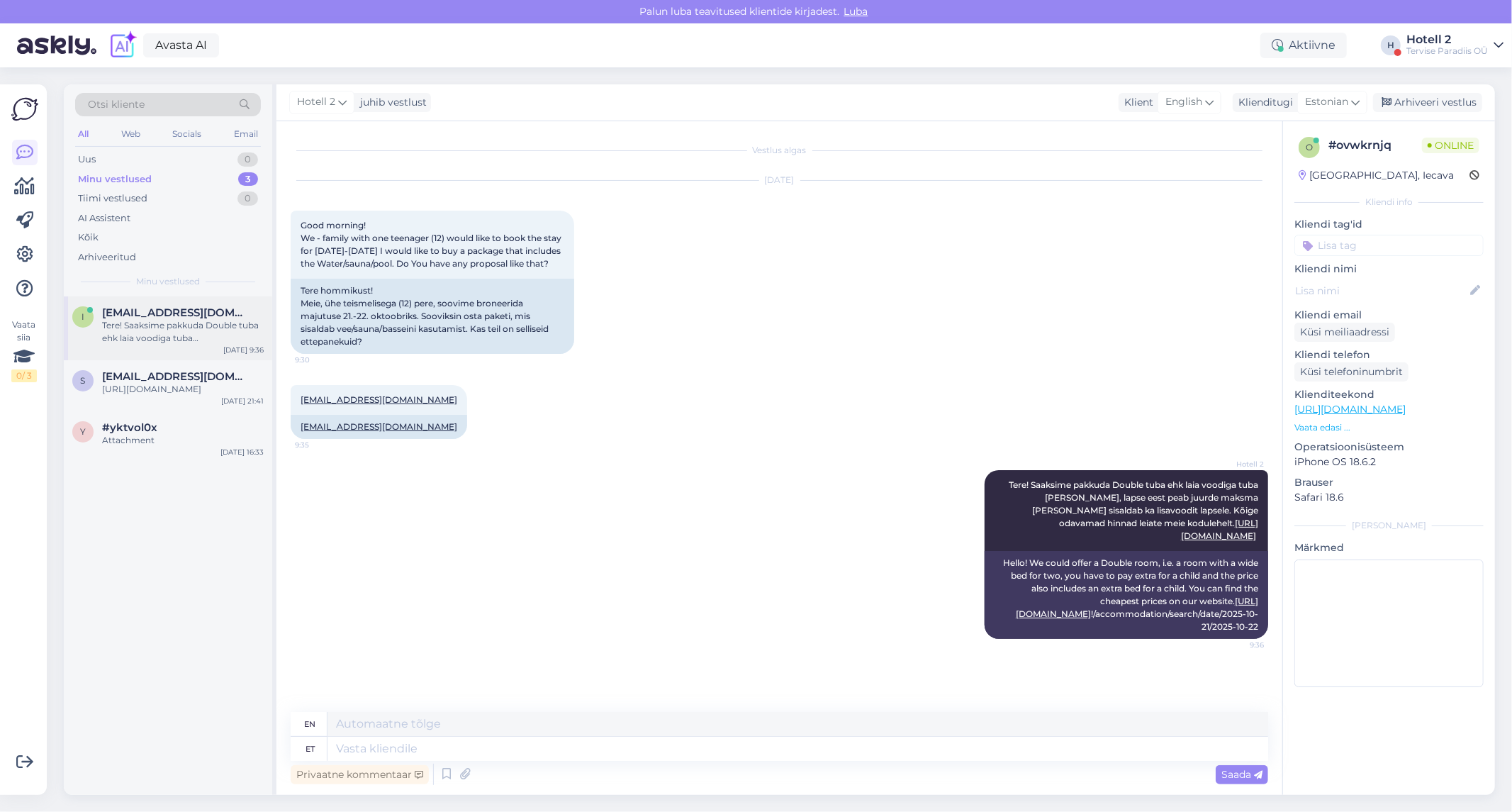
click at [190, 338] on div "Tere! Saaksime pakkuda Double tuba ehk laia voodiga tuba kahele, lapse eest pea…" at bounding box center [183, 332] width 162 height 26
click at [189, 373] on span "[EMAIL_ADDRESS][DOMAIN_NAME]" at bounding box center [175, 376] width 148 height 13
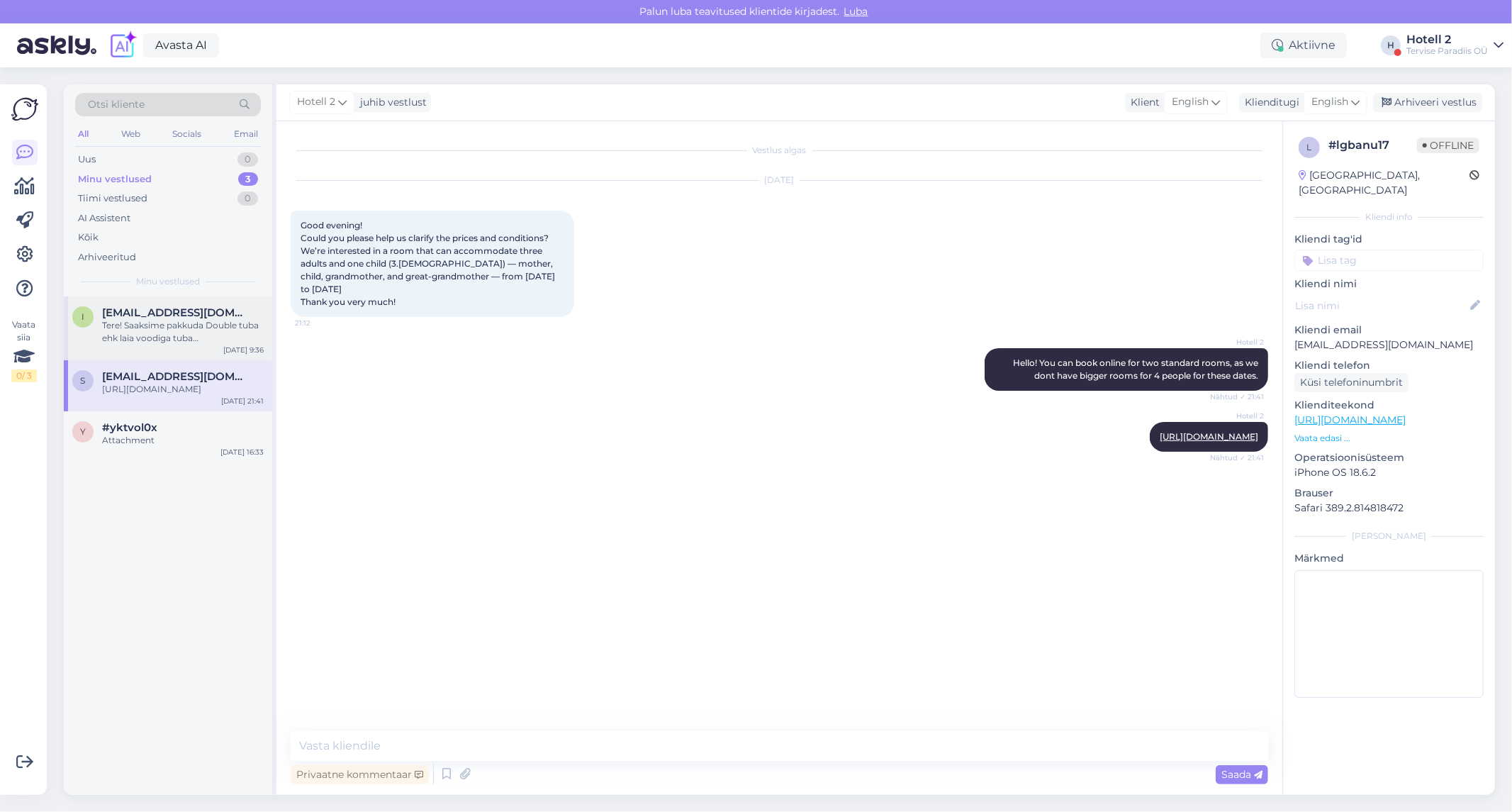
click at [204, 332] on div "Tere! Saaksime pakkuda Double tuba ehk laia voodiga tuba kahele, lapse eest pea…" at bounding box center [183, 332] width 162 height 26
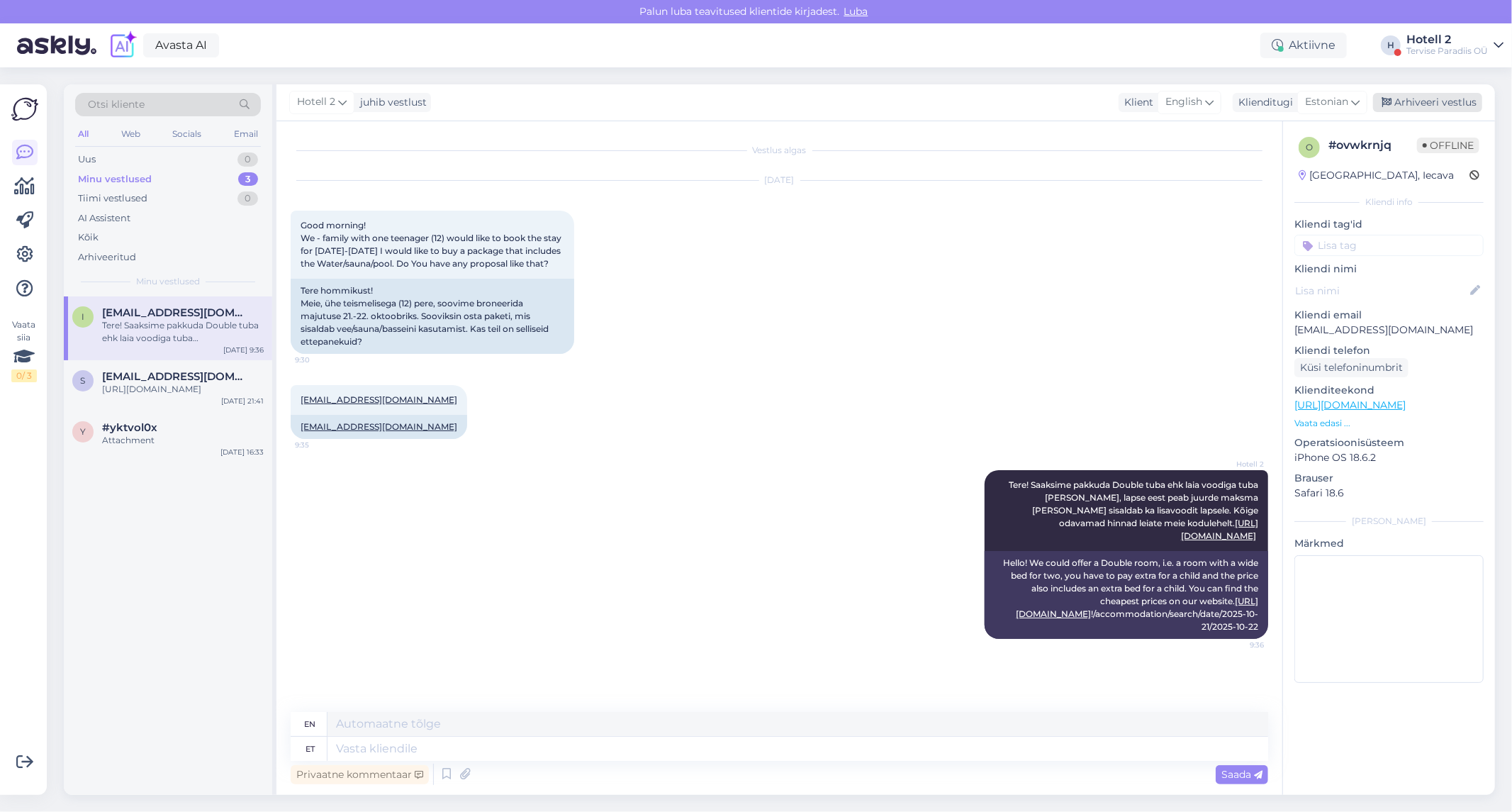
click at [1416, 102] on div "Arhiveeri vestlus" at bounding box center [1428, 102] width 109 height 19
